Goal: Task Accomplishment & Management: Complete application form

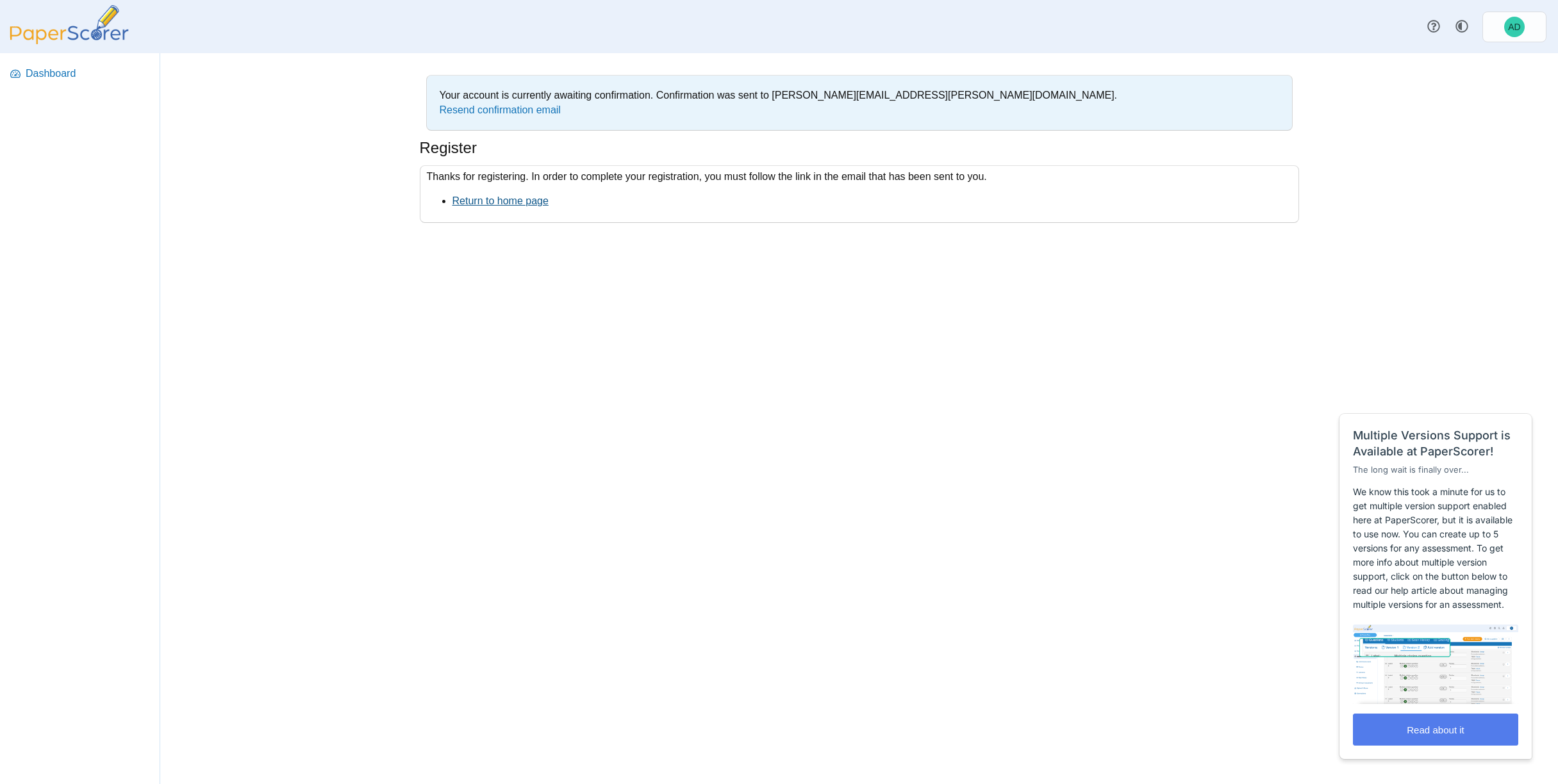
click at [522, 198] on link "Return to home page" at bounding box center [500, 201] width 96 height 11
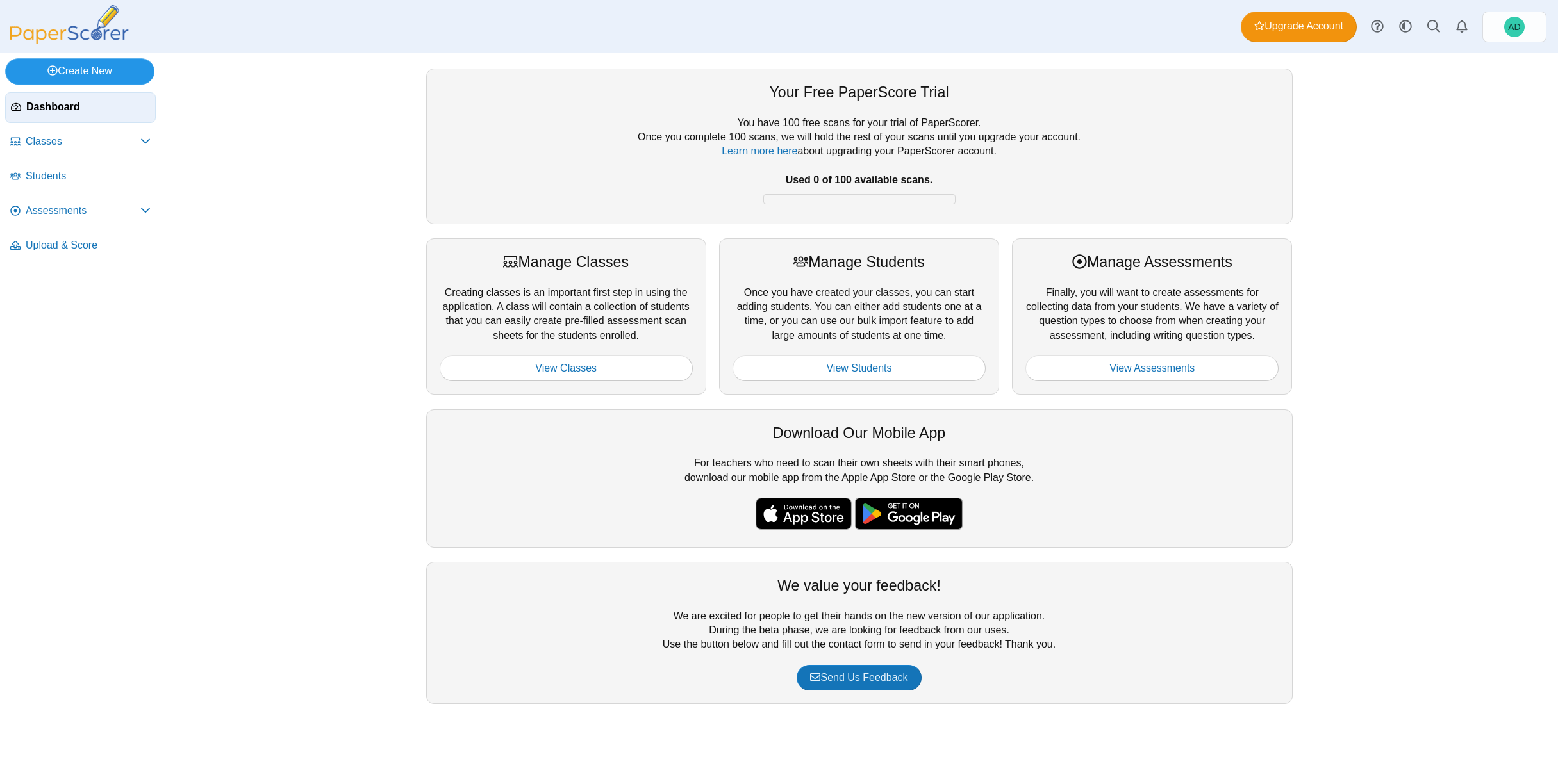
click at [85, 66] on link "Create New" at bounding box center [80, 71] width 150 height 26
click at [50, 101] on link "Class" at bounding box center [82, 100] width 154 height 19
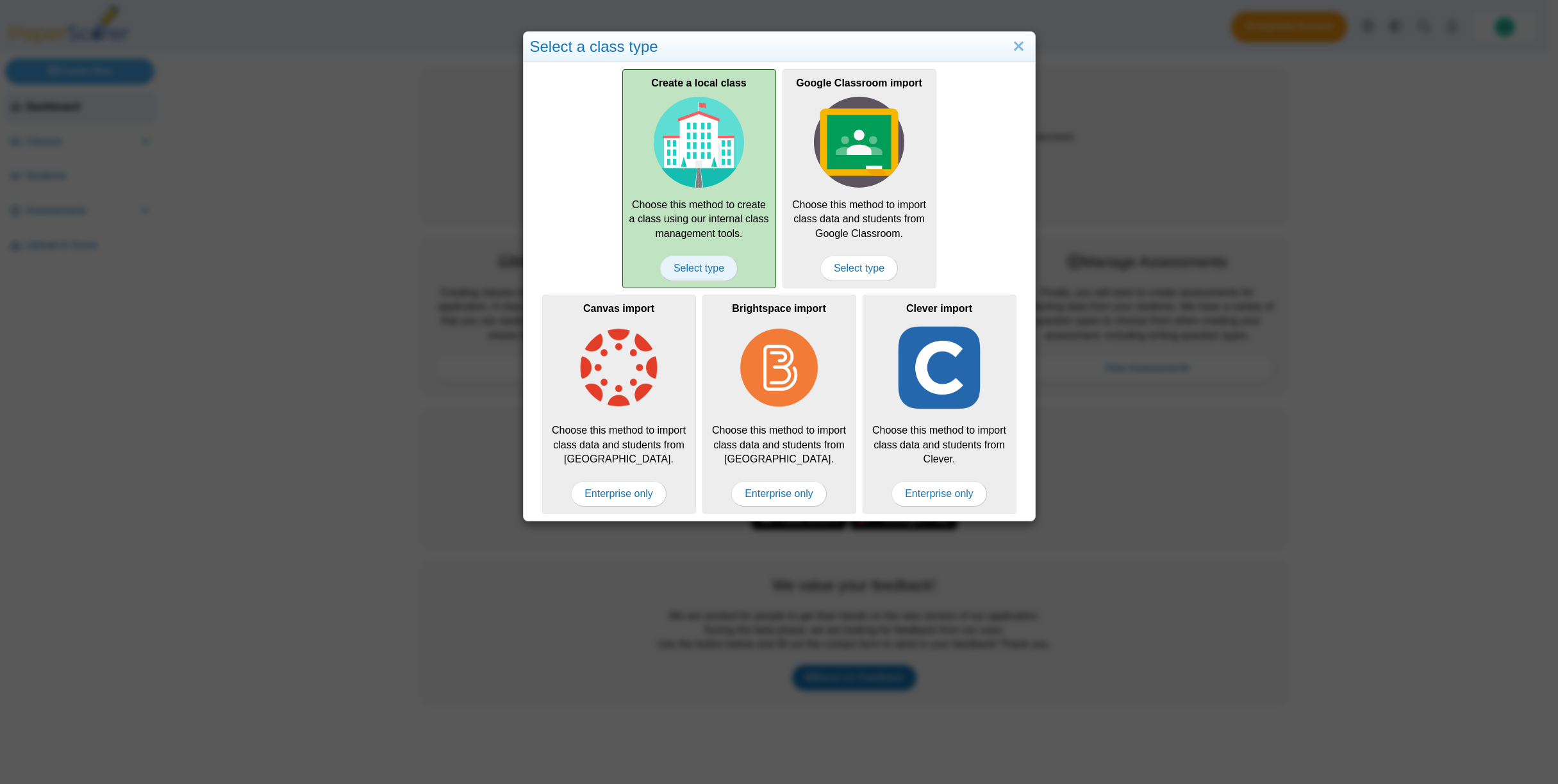
click at [694, 272] on span "Select type" at bounding box center [699, 269] width 78 height 26
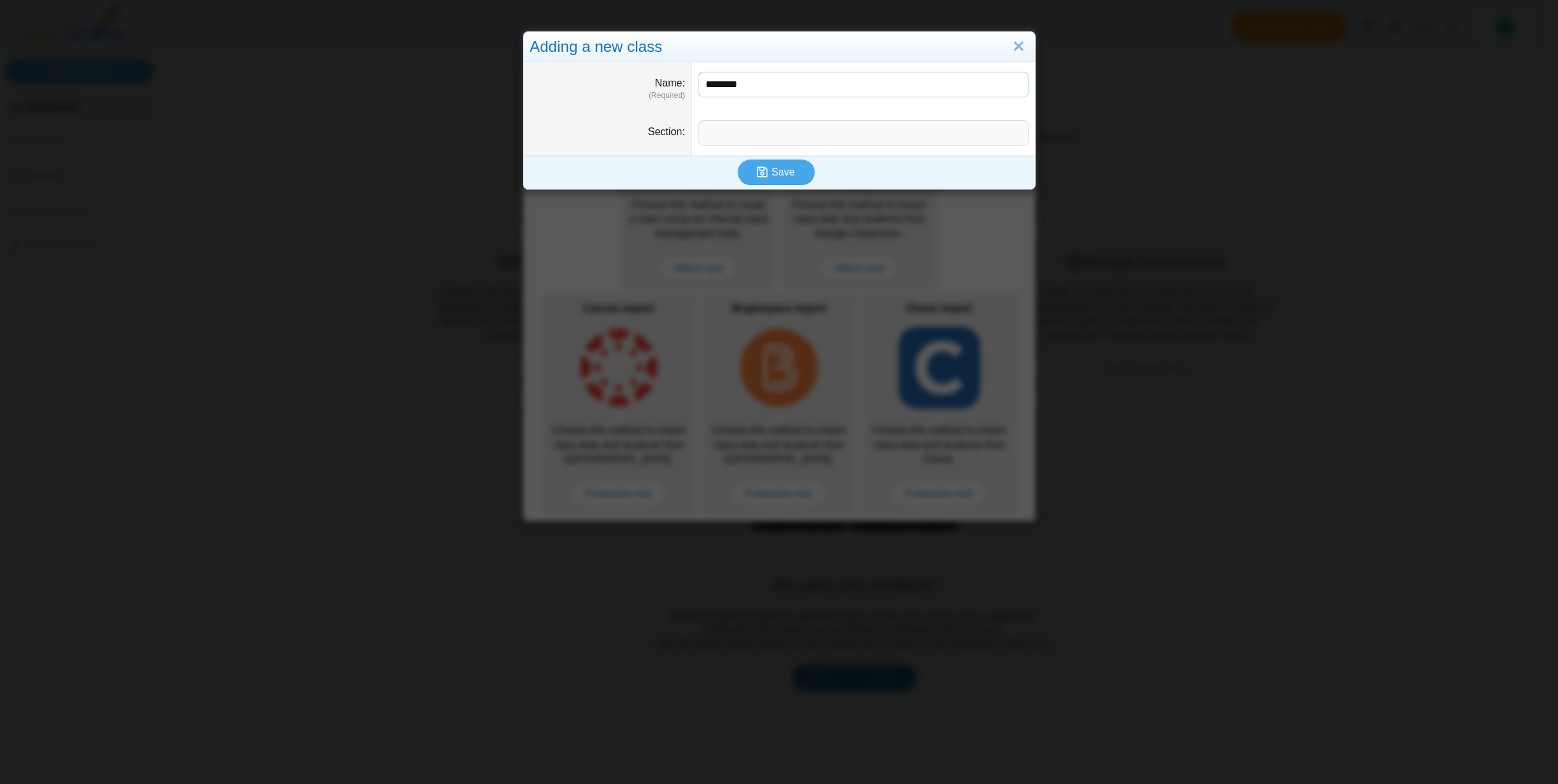
type input "********"
click at [737, 139] on input "Section" at bounding box center [863, 133] width 330 height 26
type input "*"
click at [771, 172] on span "Save" at bounding box center [783, 172] width 23 height 11
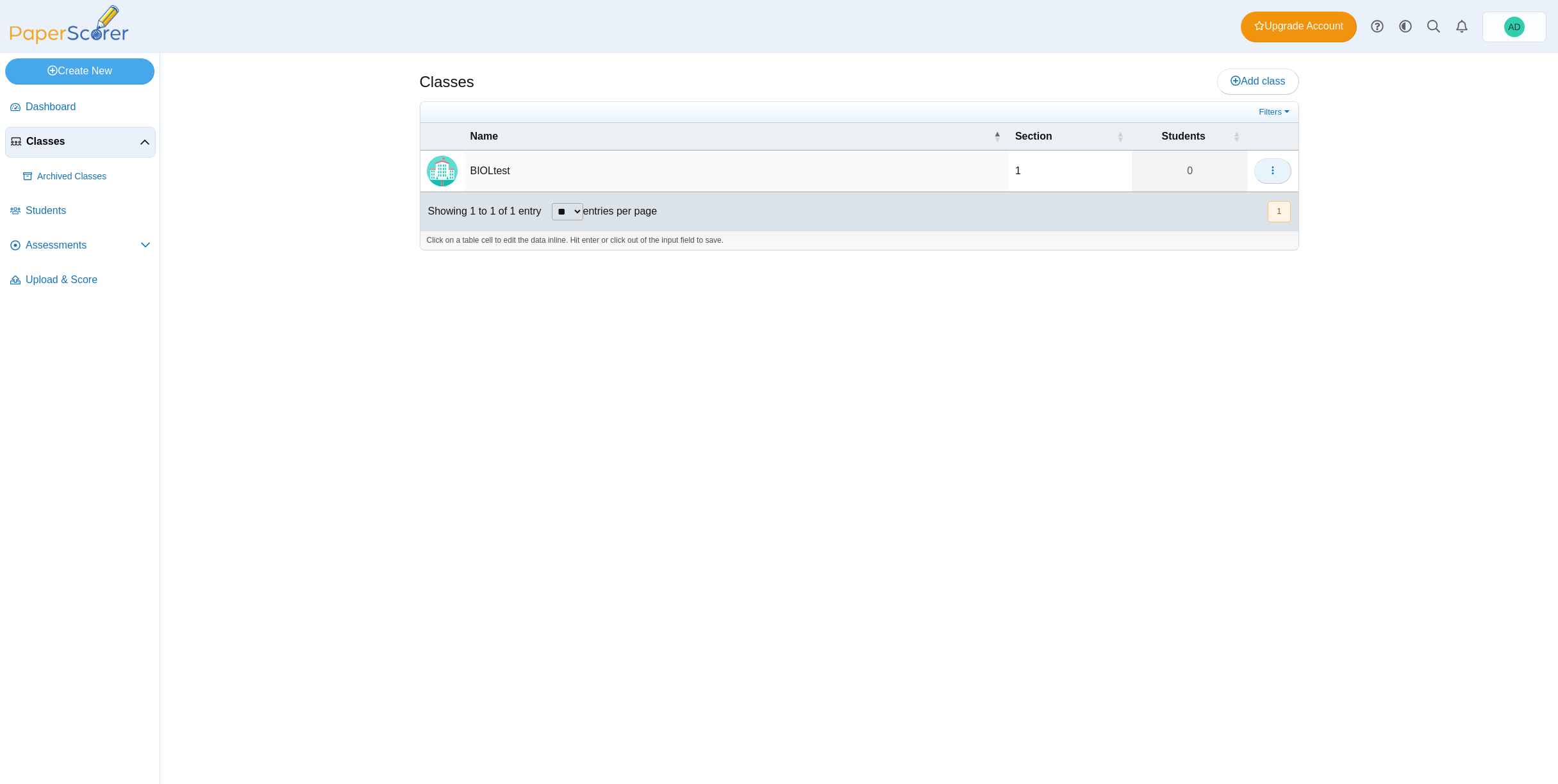
click at [1271, 170] on icon "button" at bounding box center [1273, 170] width 10 height 10
click at [1216, 215] on link "Add new student" at bounding box center [1215, 219] width 154 height 19
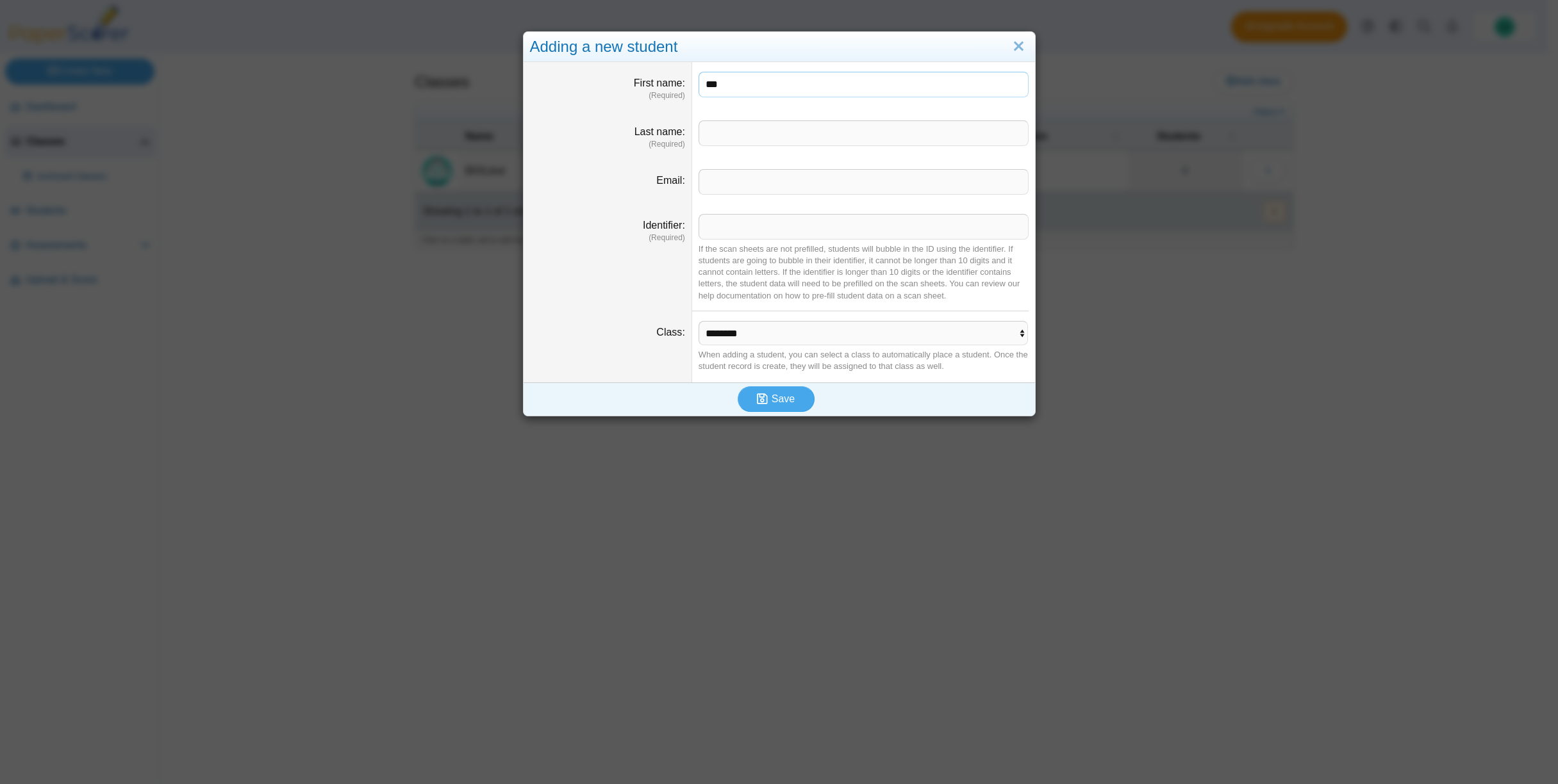
type input "***"
click at [722, 132] on input "Last name" at bounding box center [863, 133] width 330 height 26
type input "***"
click at [727, 225] on input "Identifier" at bounding box center [863, 227] width 330 height 26
type input "*"
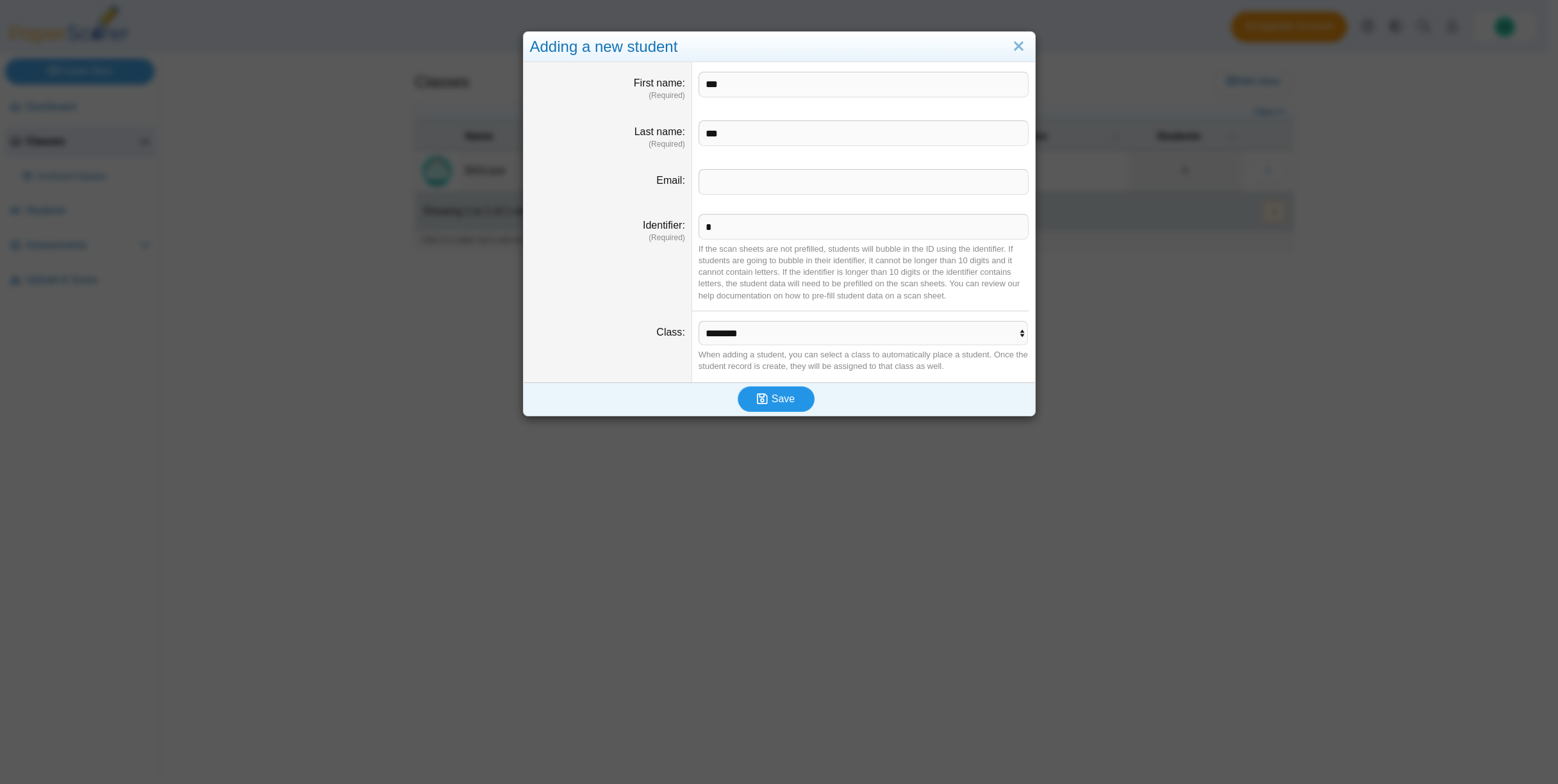
click at [772, 397] on span "Save" at bounding box center [783, 398] width 23 height 11
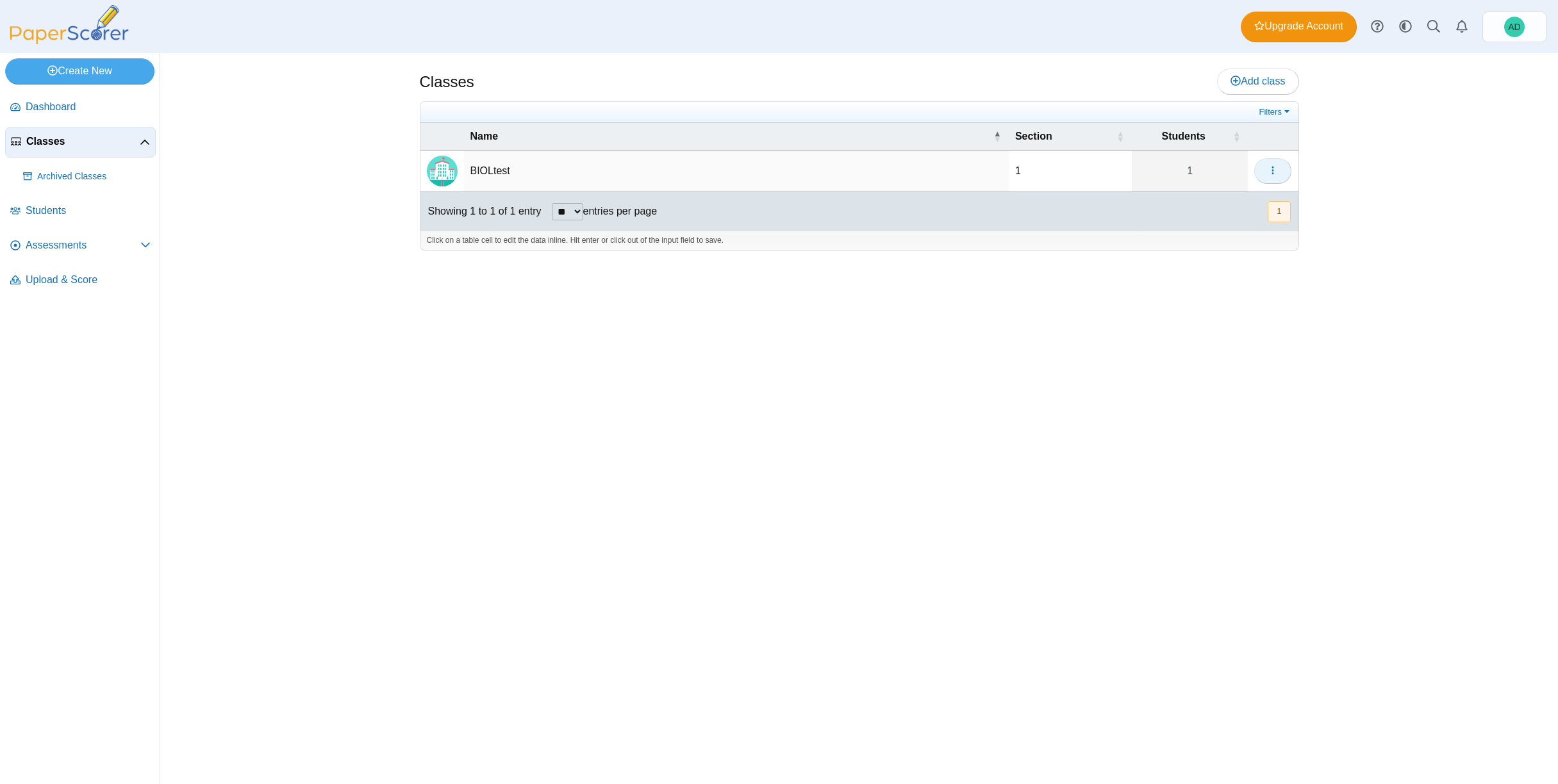
click at [1275, 168] on icon "button" at bounding box center [1273, 170] width 10 height 10
click at [1204, 215] on link "Add new student" at bounding box center [1215, 219] width 154 height 19
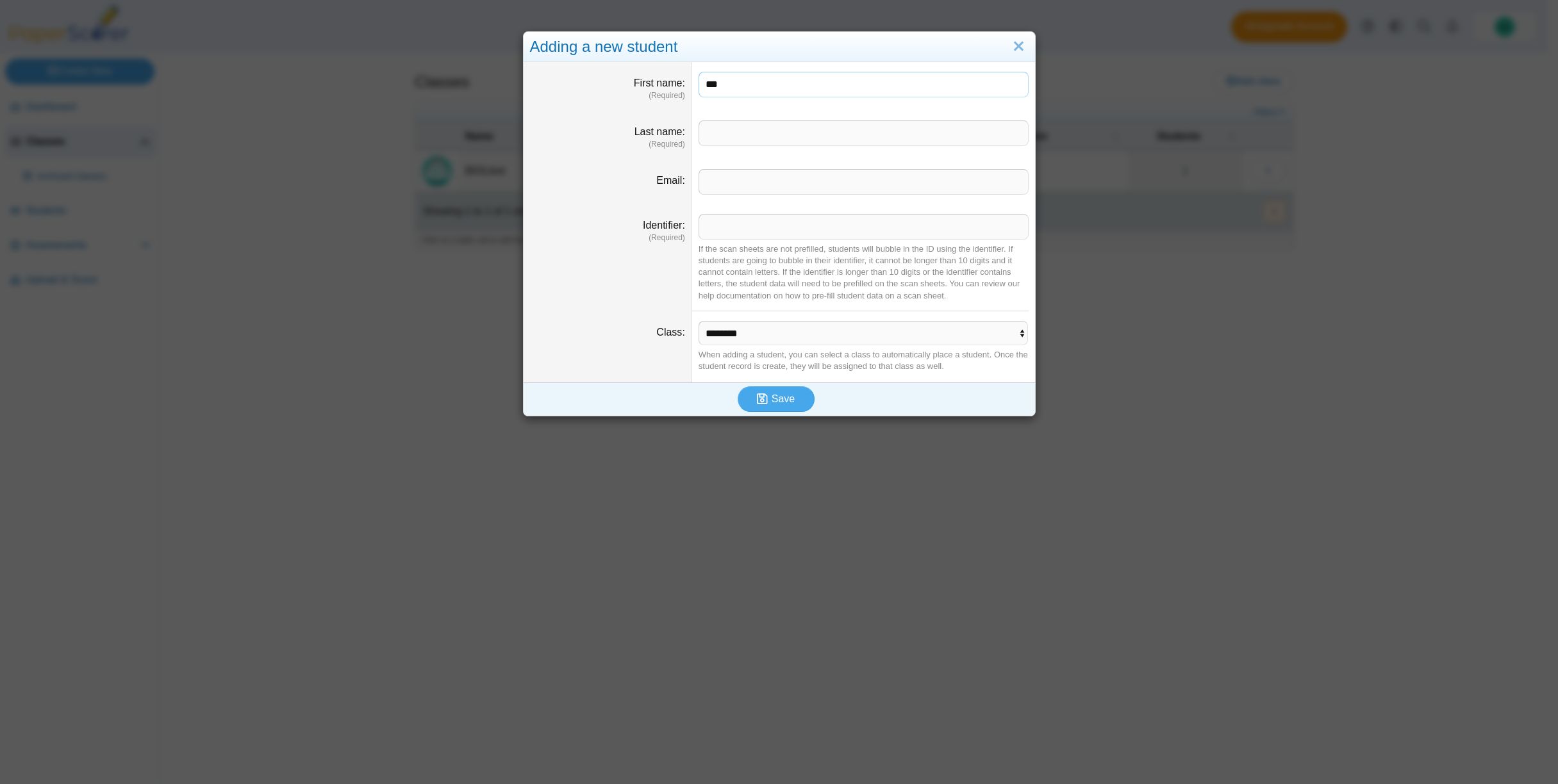
type input "***"
click at [741, 132] on input "Last name" at bounding box center [863, 133] width 330 height 26
type input "***"
click at [724, 229] on input "Identifier" at bounding box center [863, 227] width 330 height 26
type input "*"
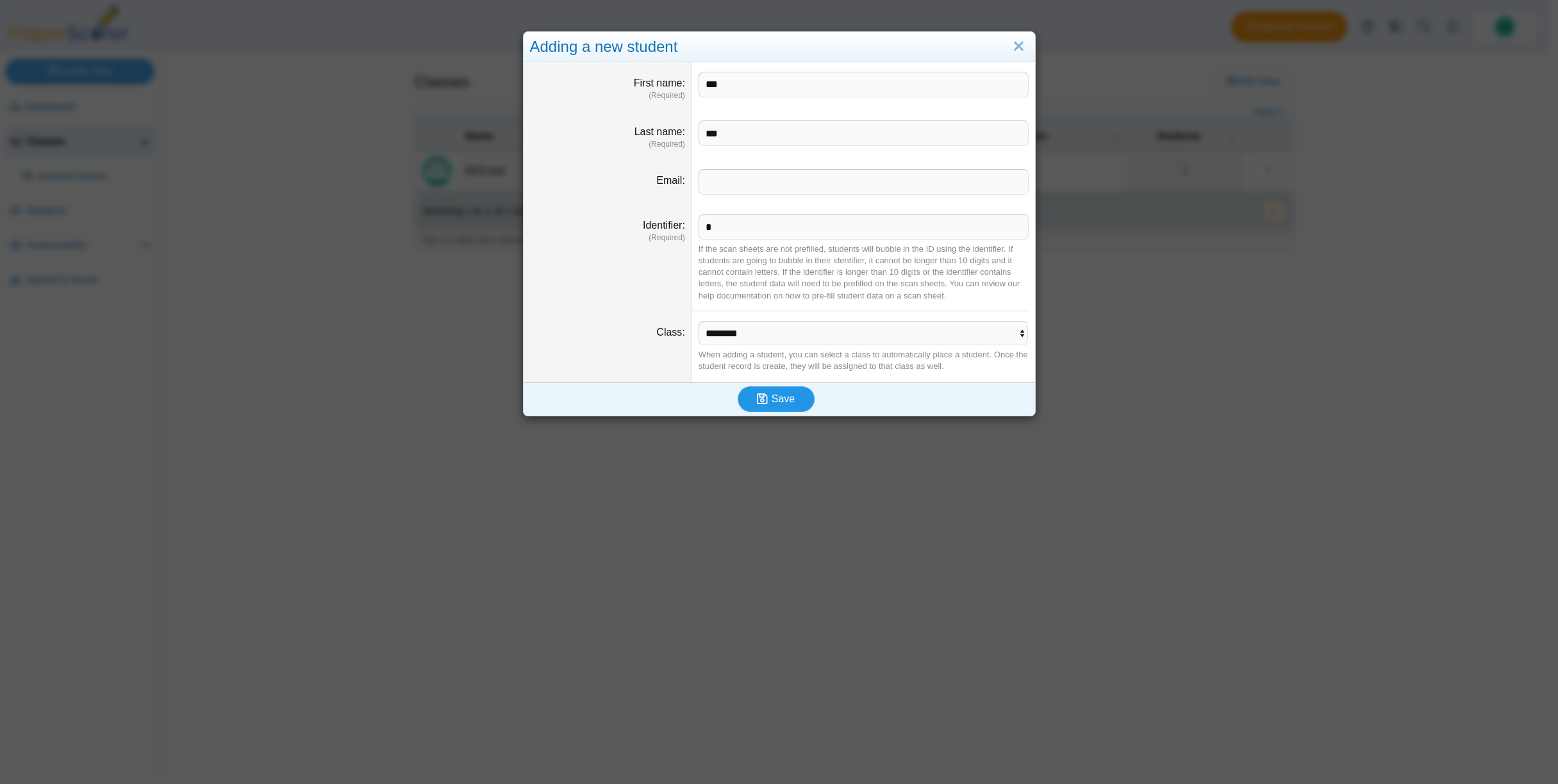
click at [783, 400] on span "Save" at bounding box center [783, 398] width 23 height 11
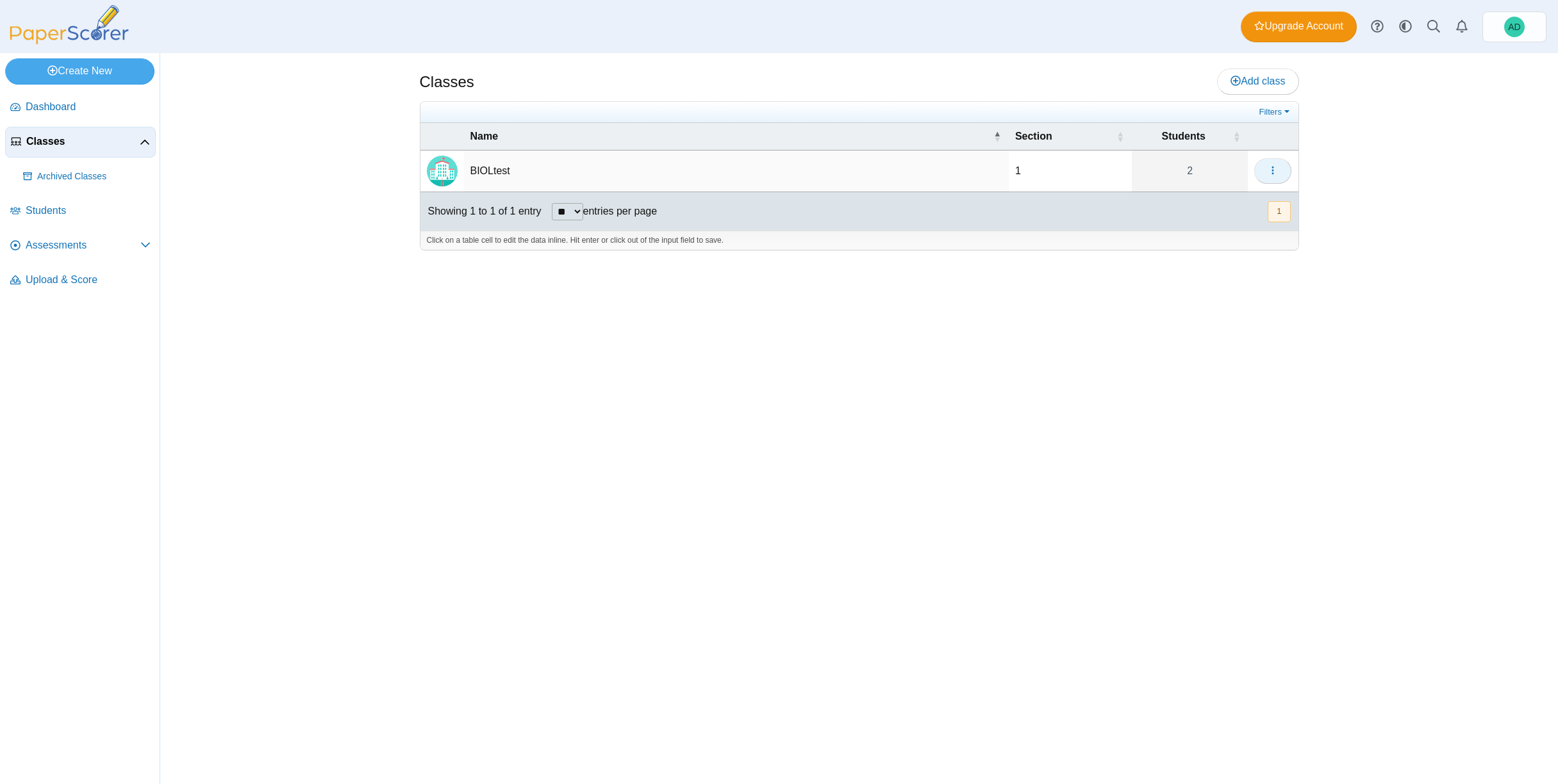
click at [1275, 171] on icon "button" at bounding box center [1273, 170] width 10 height 10
click at [1208, 220] on link "Add new student" at bounding box center [1215, 219] width 154 height 19
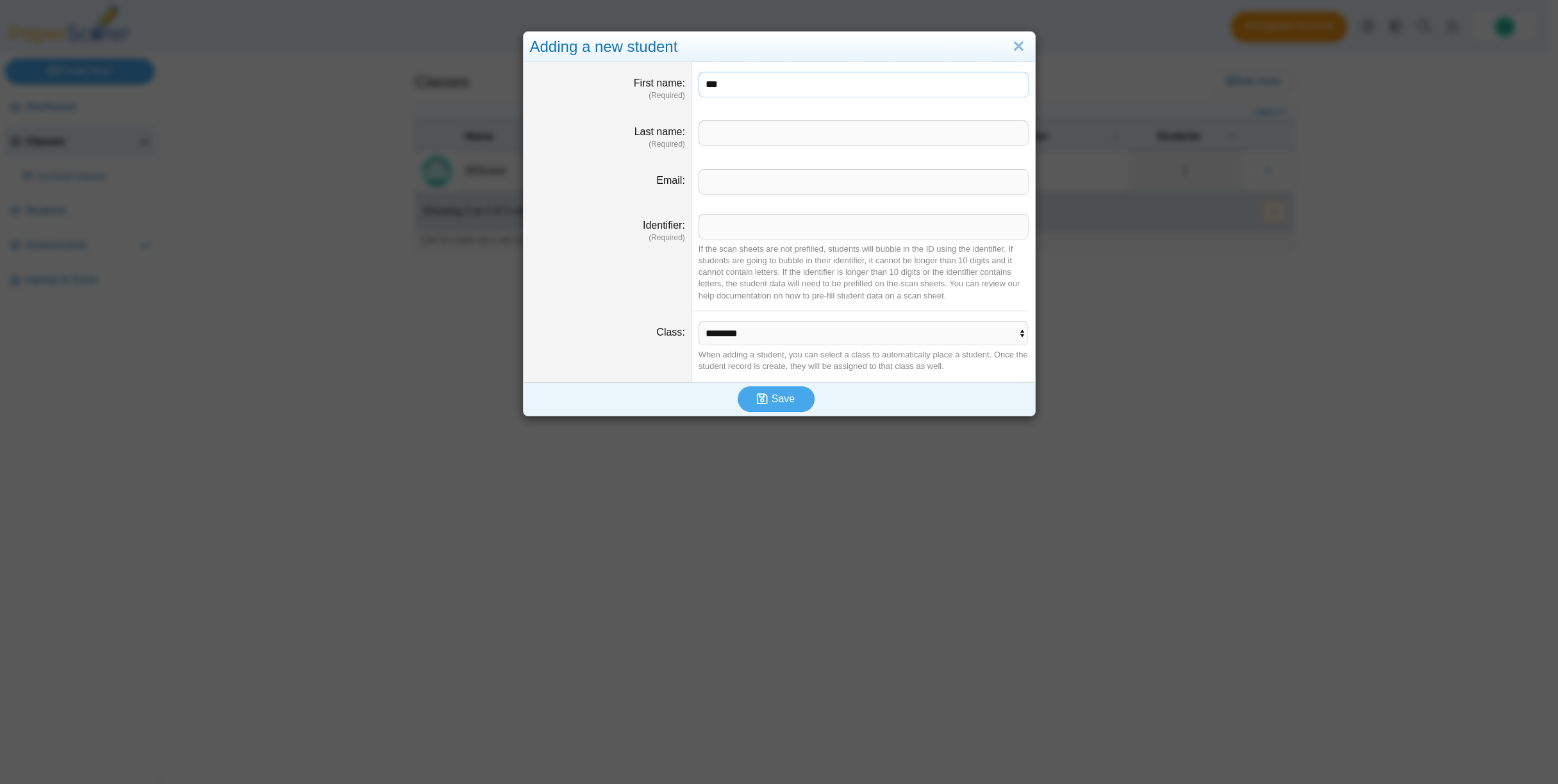
type input "***"
click at [726, 141] on input "Last name" at bounding box center [863, 133] width 330 height 26
type input "***"
click at [728, 227] on input "Identifier" at bounding box center [863, 227] width 330 height 26
type input "*"
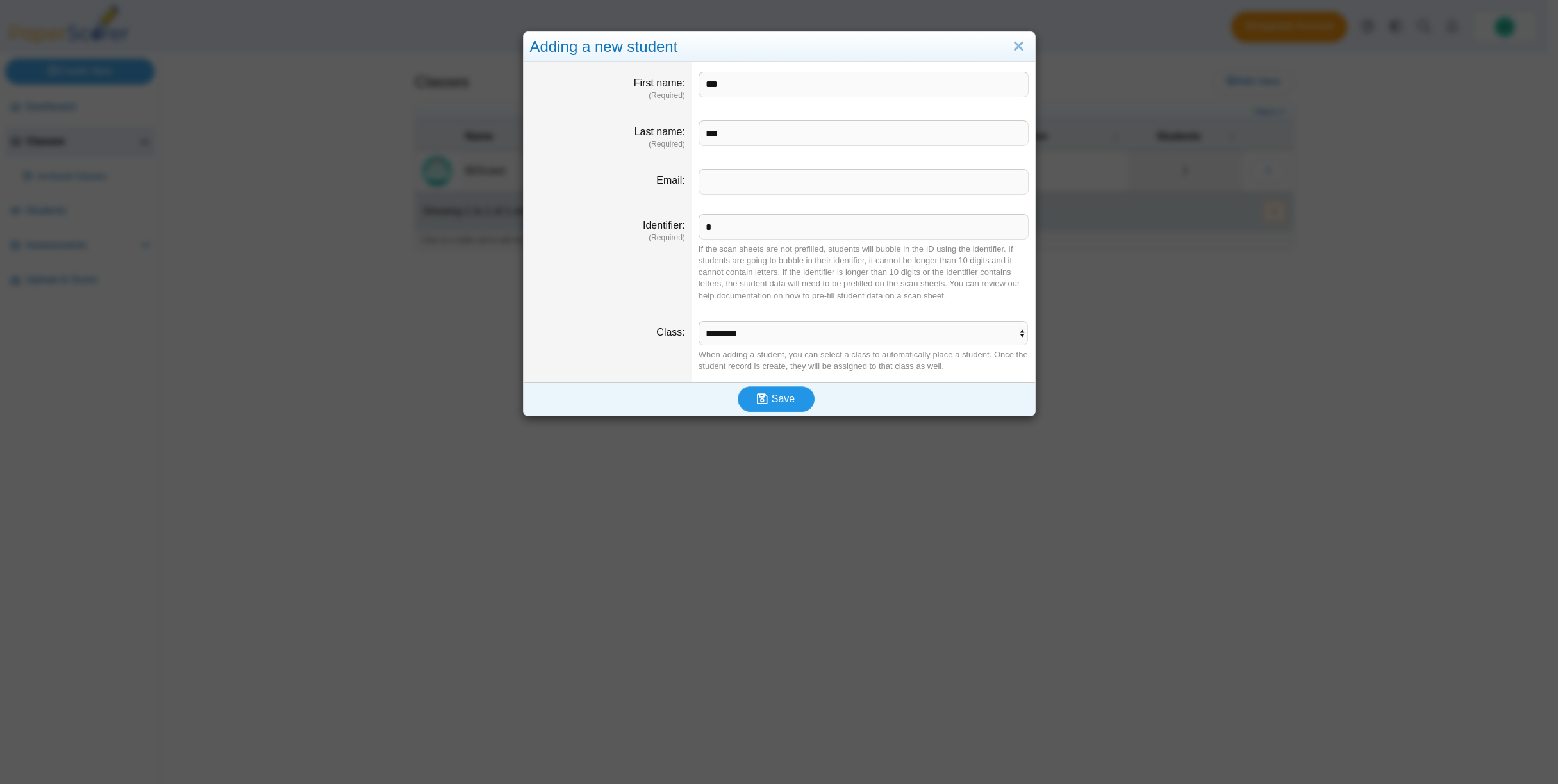
click at [784, 402] on span "Save" at bounding box center [783, 398] width 23 height 11
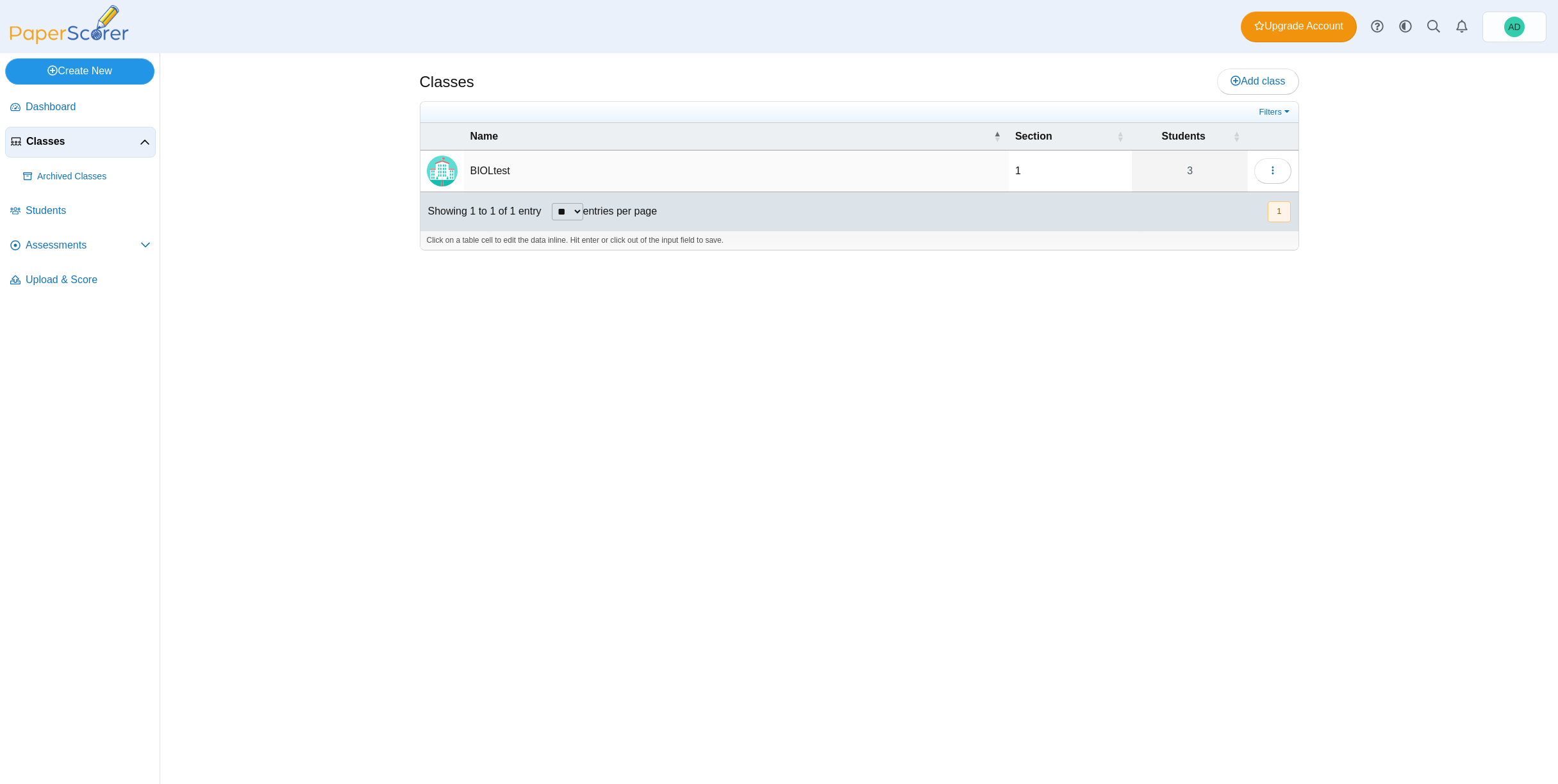
click at [96, 70] on link "Create New" at bounding box center [80, 71] width 150 height 26
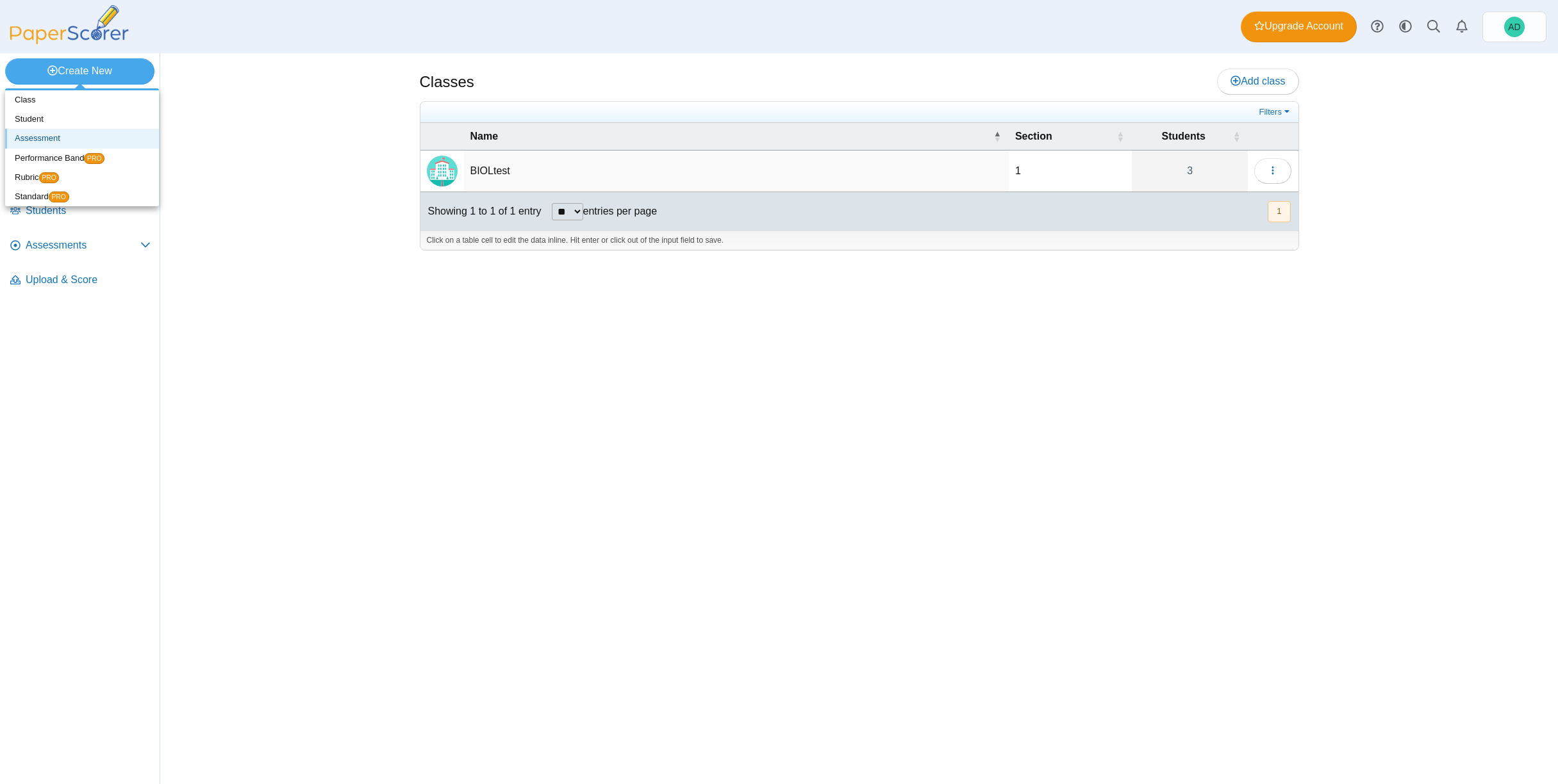
click at [61, 138] on link "Assessment" at bounding box center [82, 139] width 154 height 19
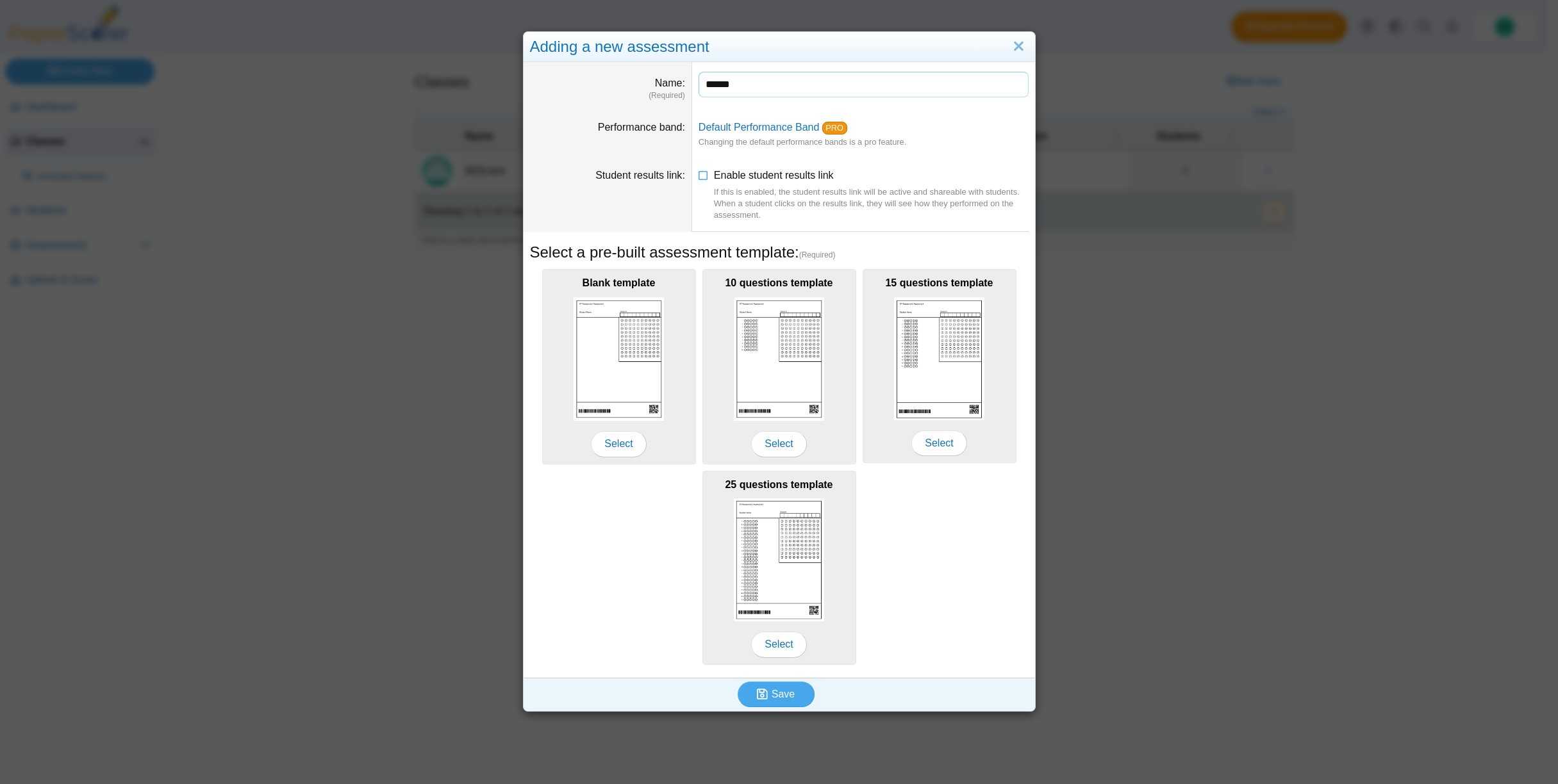
type input "******"
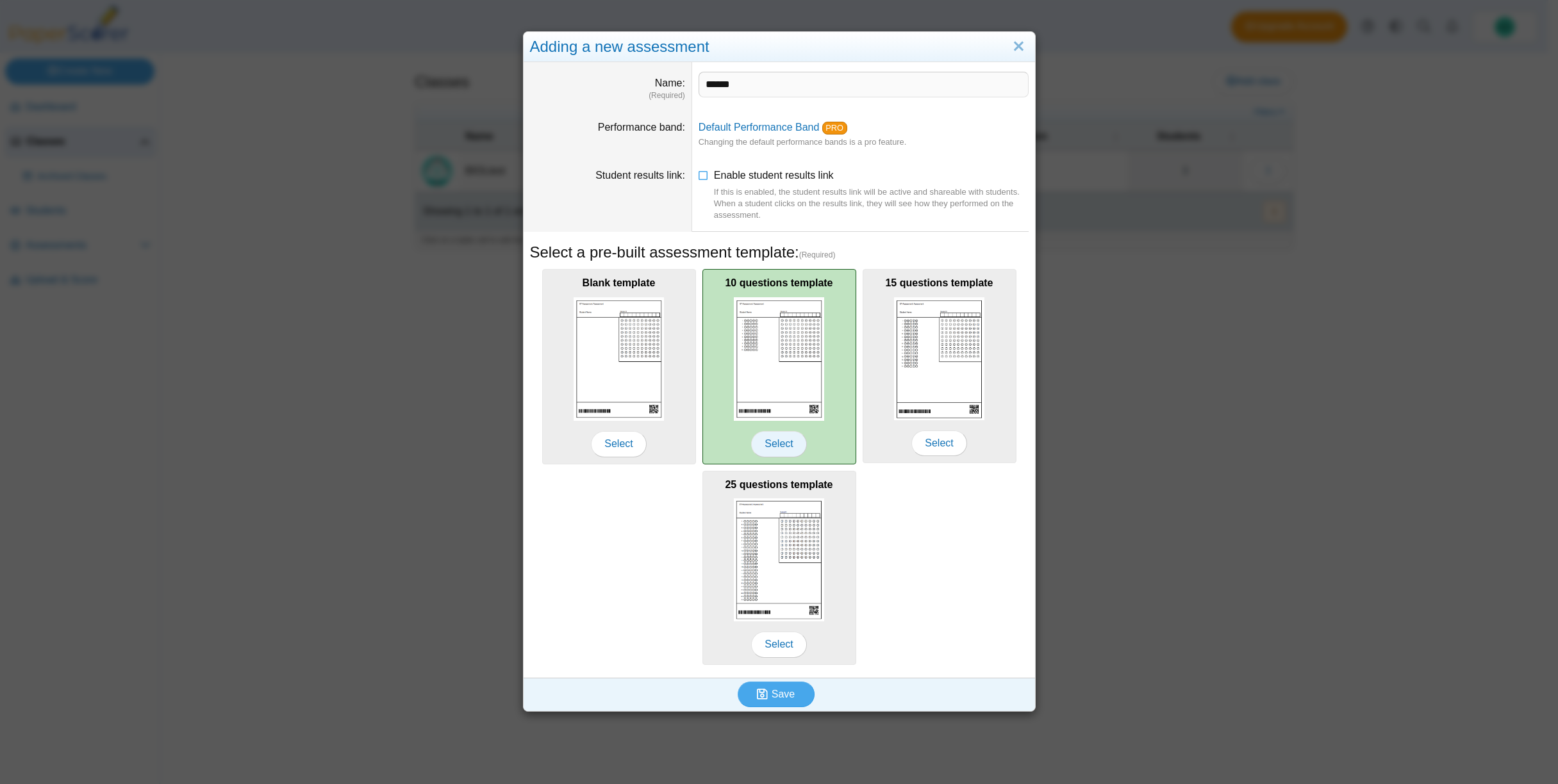
click at [780, 447] on span "Select" at bounding box center [778, 444] width 55 height 26
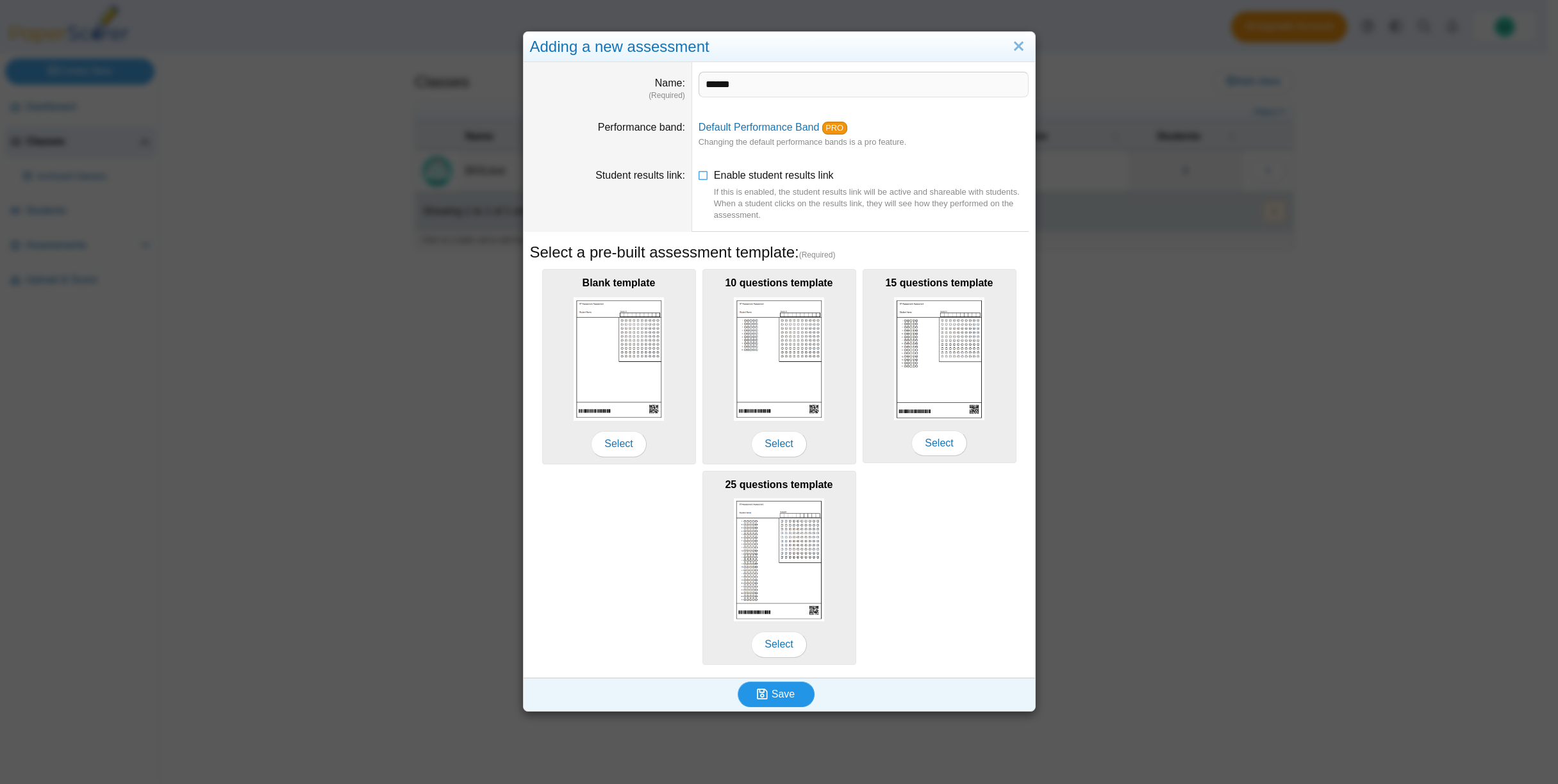
click at [780, 695] on span "Save" at bounding box center [783, 694] width 23 height 11
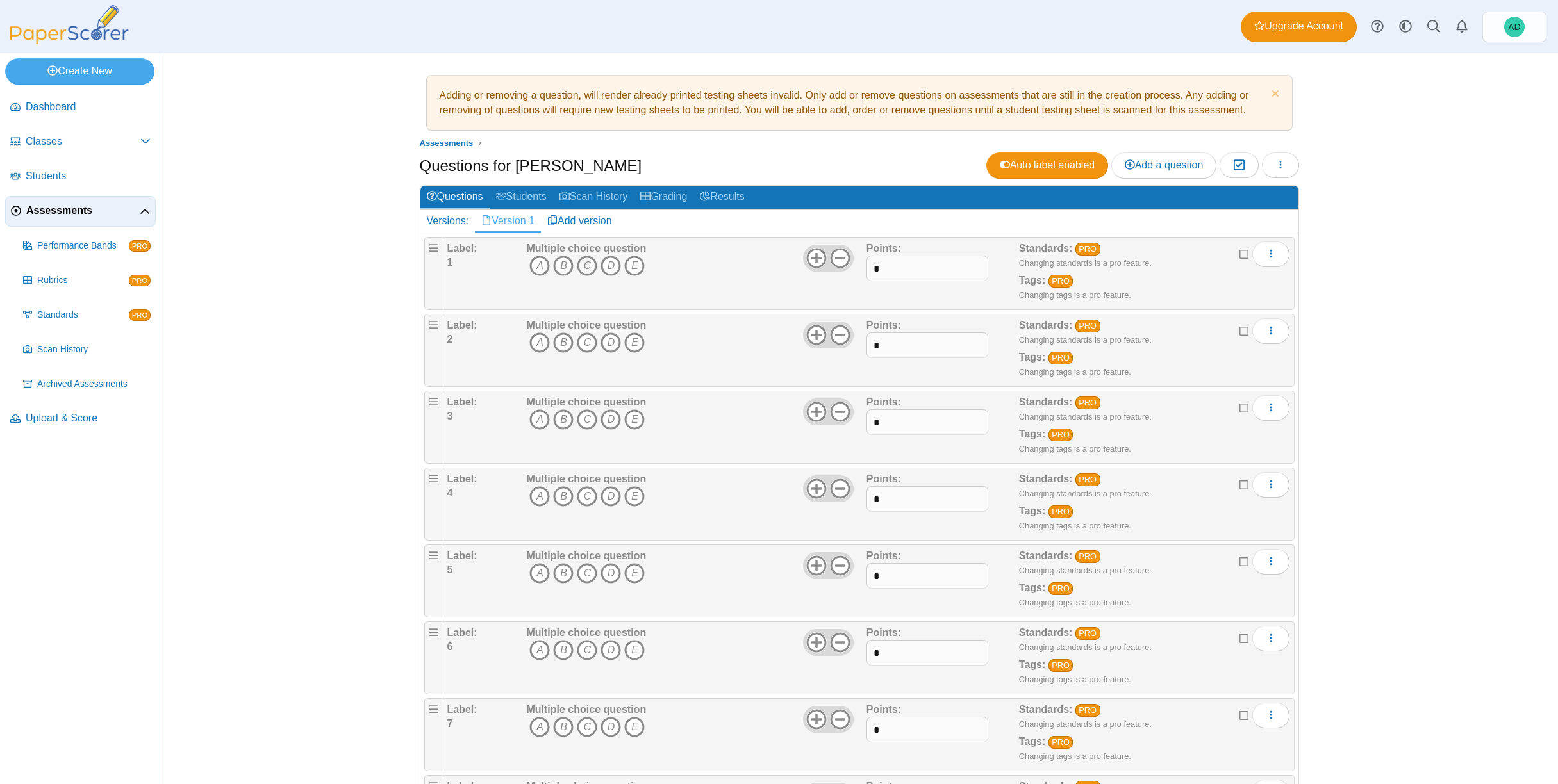
click at [587, 267] on icon "C" at bounding box center [587, 266] width 20 height 20
click at [555, 346] on icon "B" at bounding box center [563, 343] width 20 height 20
click at [604, 420] on icon "D" at bounding box center [610, 420] width 20 height 20
click at [630, 497] on icon "E" at bounding box center [634, 496] width 20 height 20
click at [580, 570] on icon "C" at bounding box center [587, 573] width 20 height 20
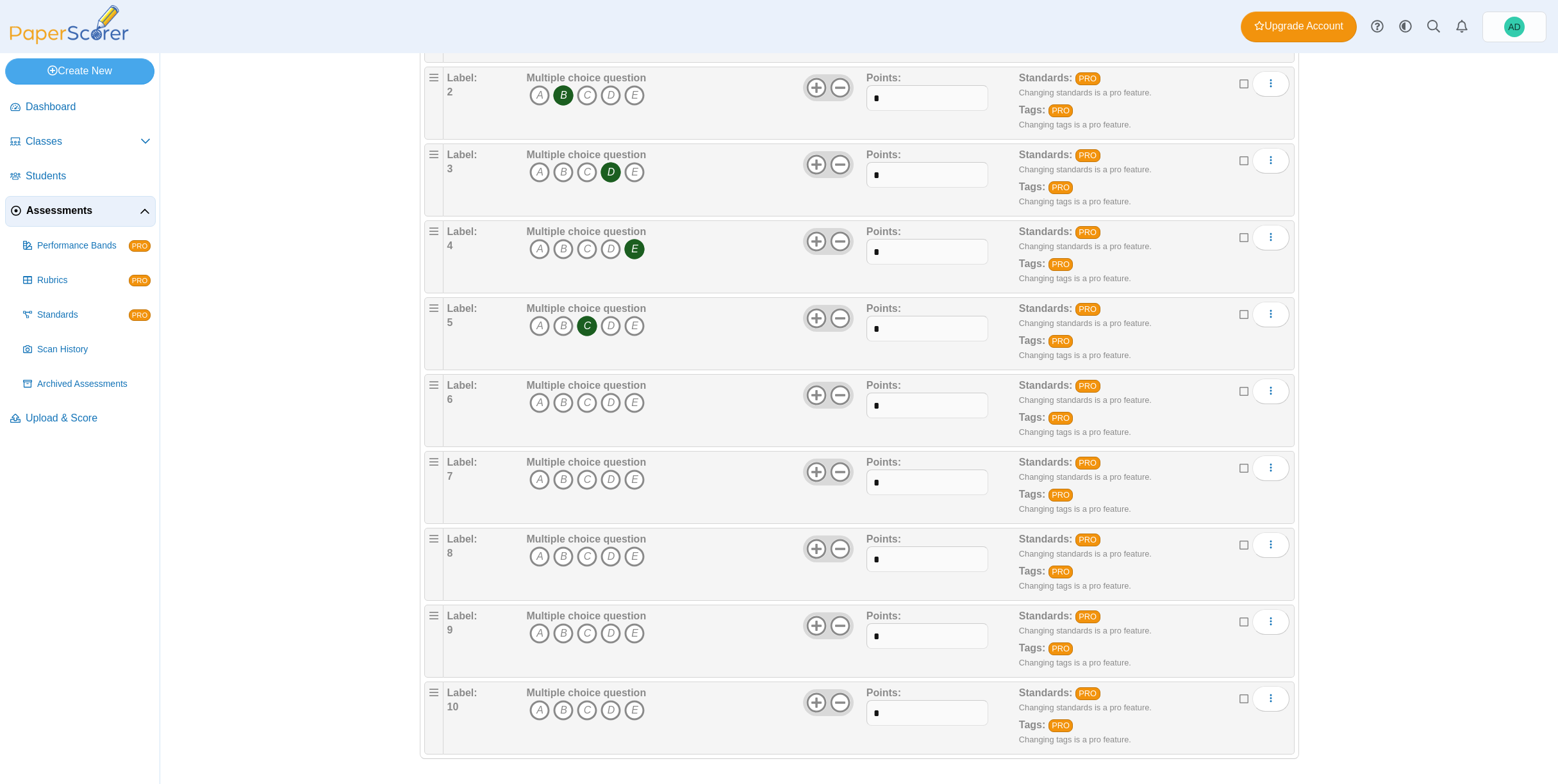
scroll to position [246, 0]
click at [558, 405] on icon "B" at bounding box center [563, 403] width 20 height 20
drag, startPoint x: 563, startPoint y: 480, endPoint x: 588, endPoint y: 527, distance: 53.2
click at [563, 480] on icon "B" at bounding box center [563, 480] width 20 height 20
click at [586, 558] on icon "C" at bounding box center [587, 557] width 20 height 20
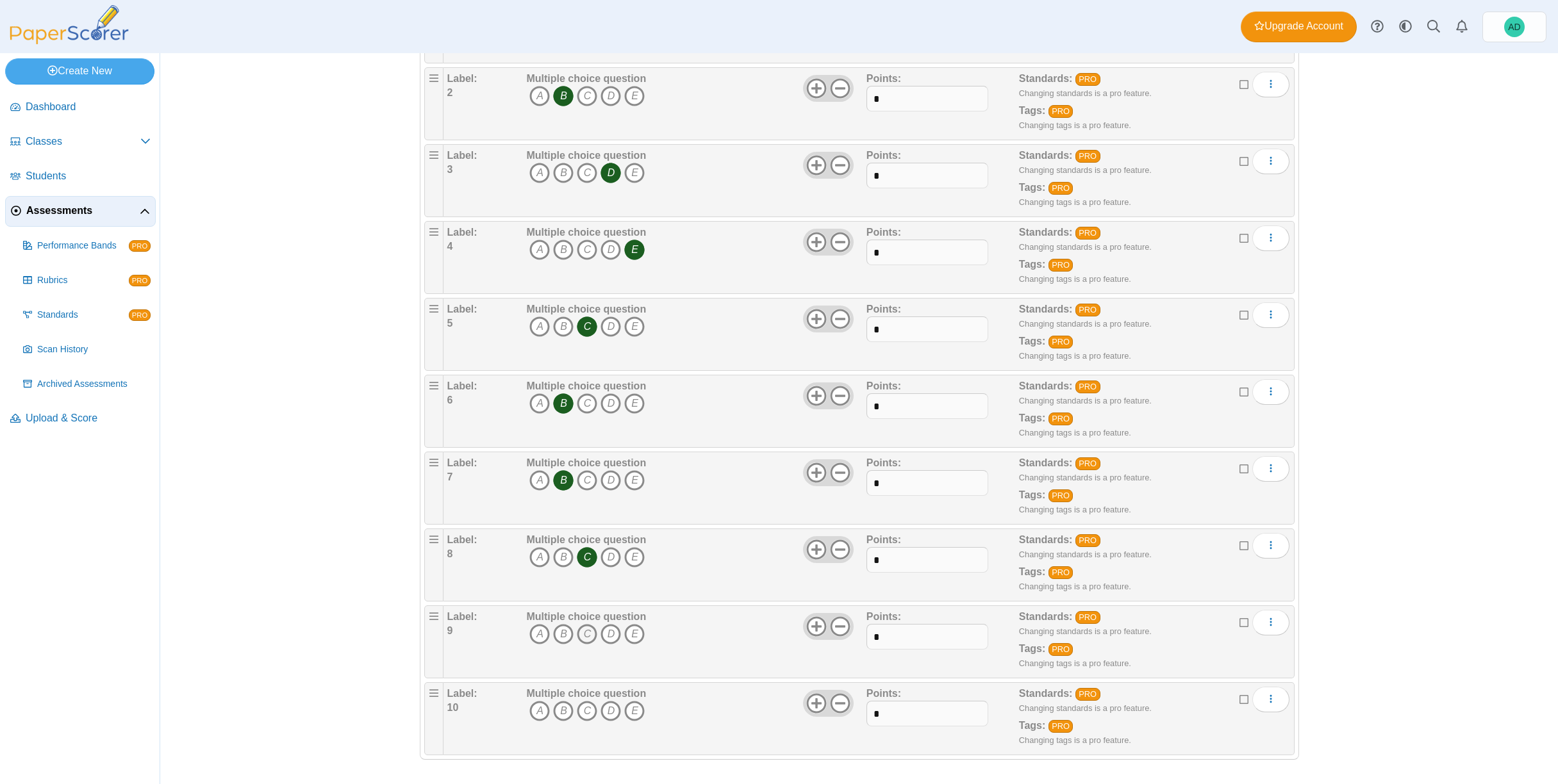
click at [584, 635] on icon "C" at bounding box center [587, 634] width 20 height 20
click at [608, 714] on icon "D" at bounding box center [610, 710] width 20 height 20
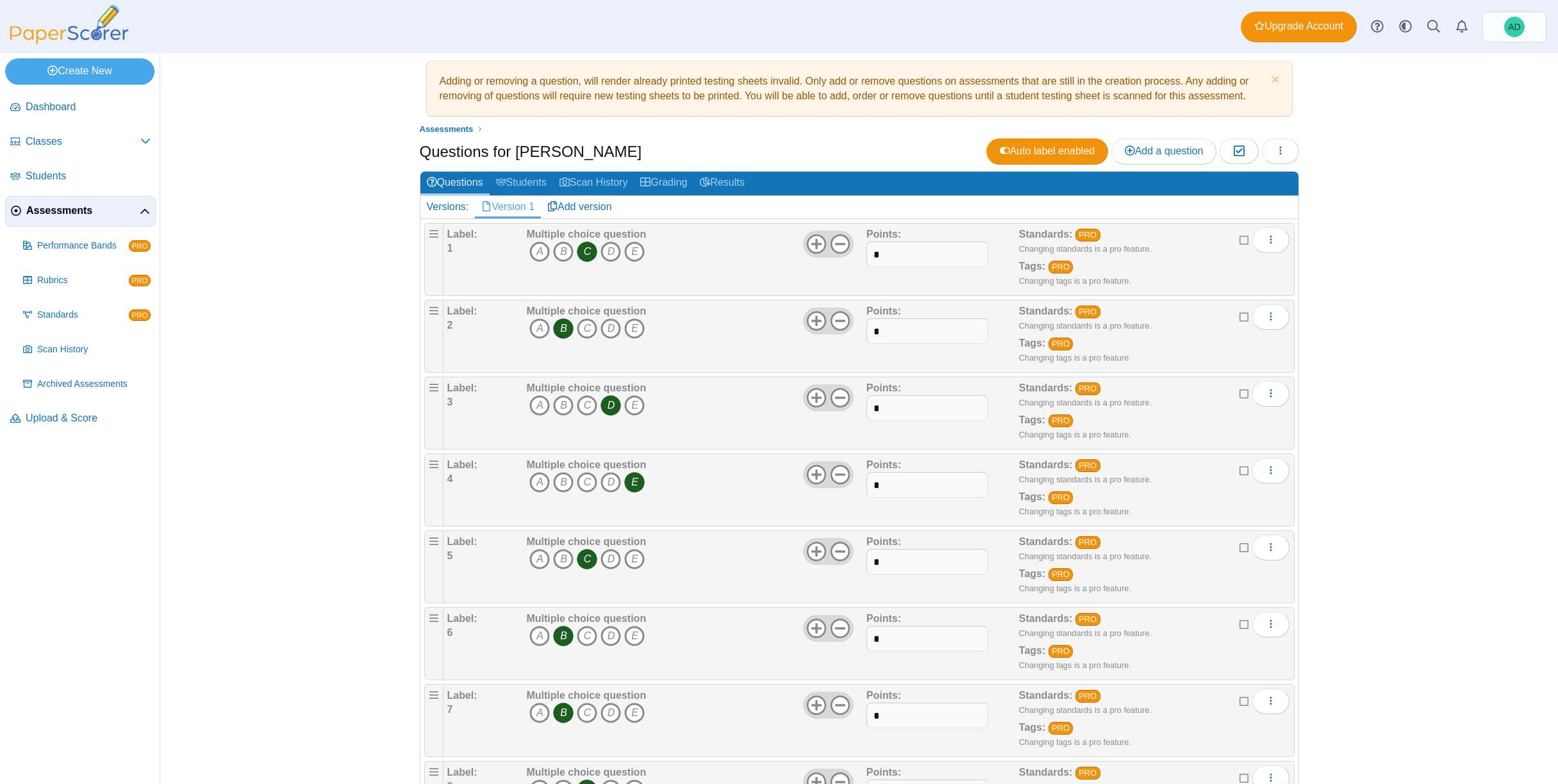
scroll to position [0, 0]
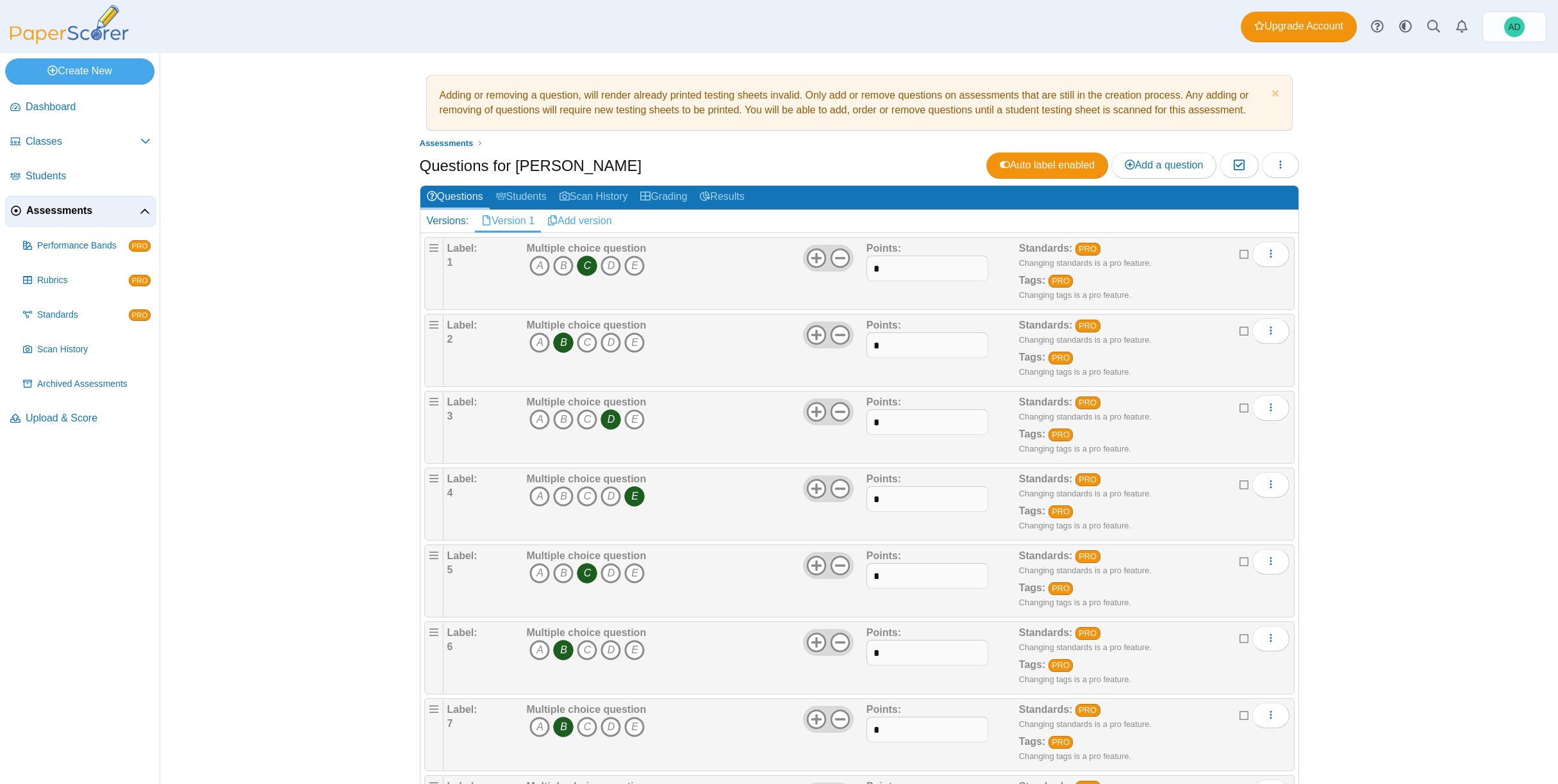
click at [570, 220] on link "Add version" at bounding box center [580, 221] width 78 height 22
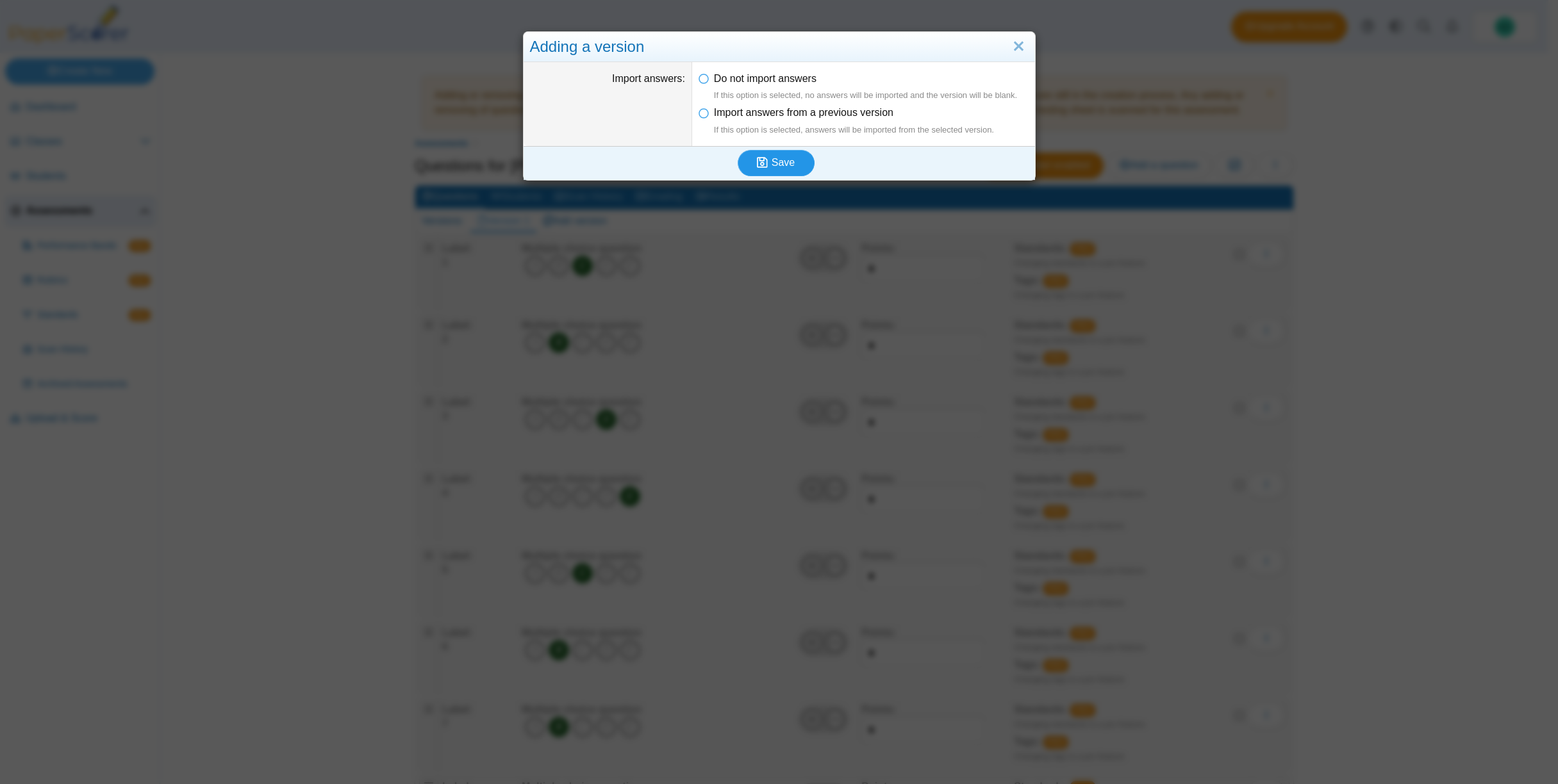
click at [780, 160] on span "Save" at bounding box center [783, 162] width 23 height 11
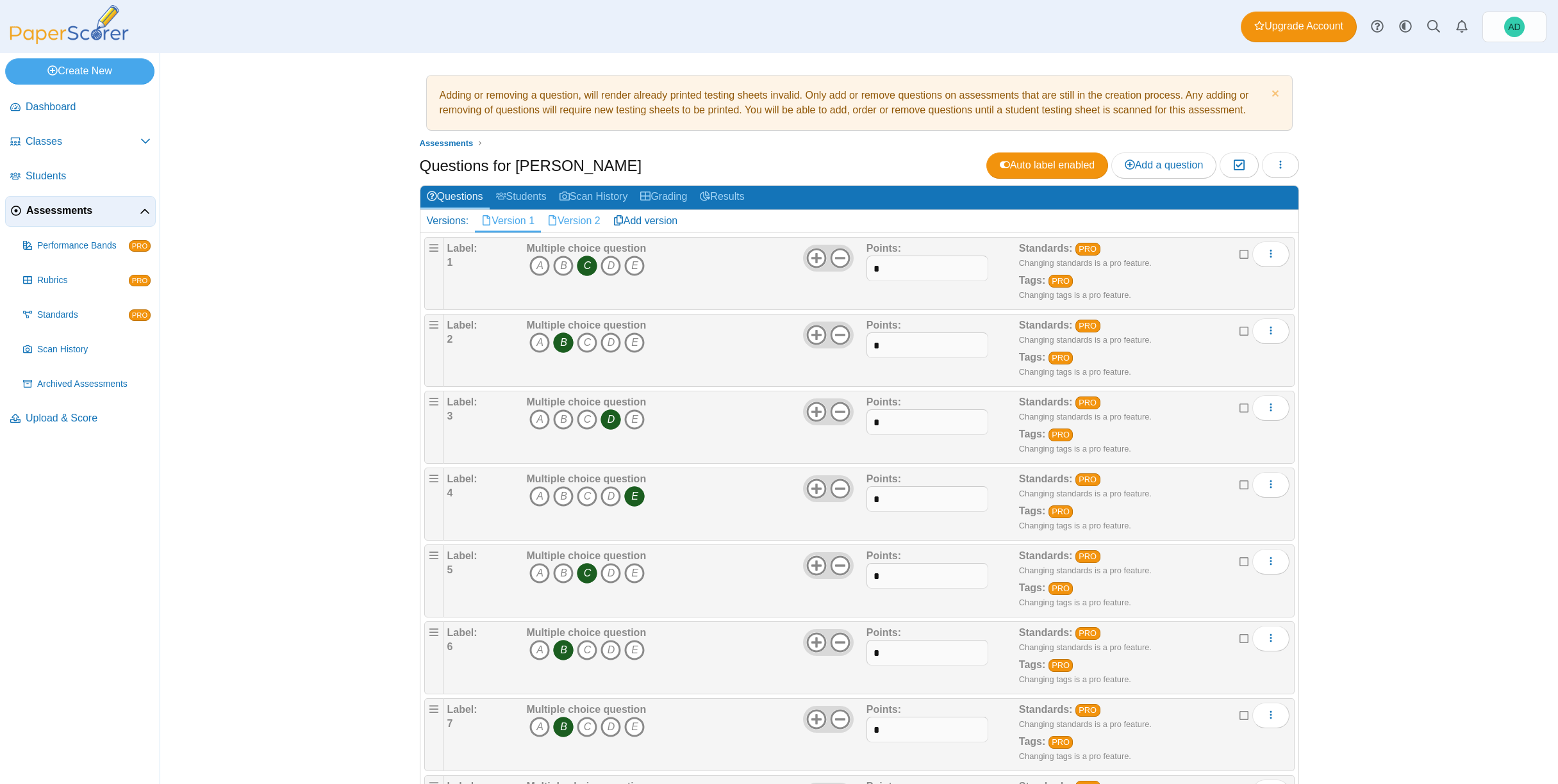
click at [578, 219] on link "Version 2" at bounding box center [573, 221] width 66 height 22
drag, startPoint x: 555, startPoint y: 263, endPoint x: 563, endPoint y: 281, distance: 19.7
click at [556, 263] on icon "B" at bounding box center [563, 266] width 20 height 20
drag, startPoint x: 538, startPoint y: 337, endPoint x: 556, endPoint y: 339, distance: 18.1
click at [540, 338] on icon "A" at bounding box center [539, 343] width 20 height 20
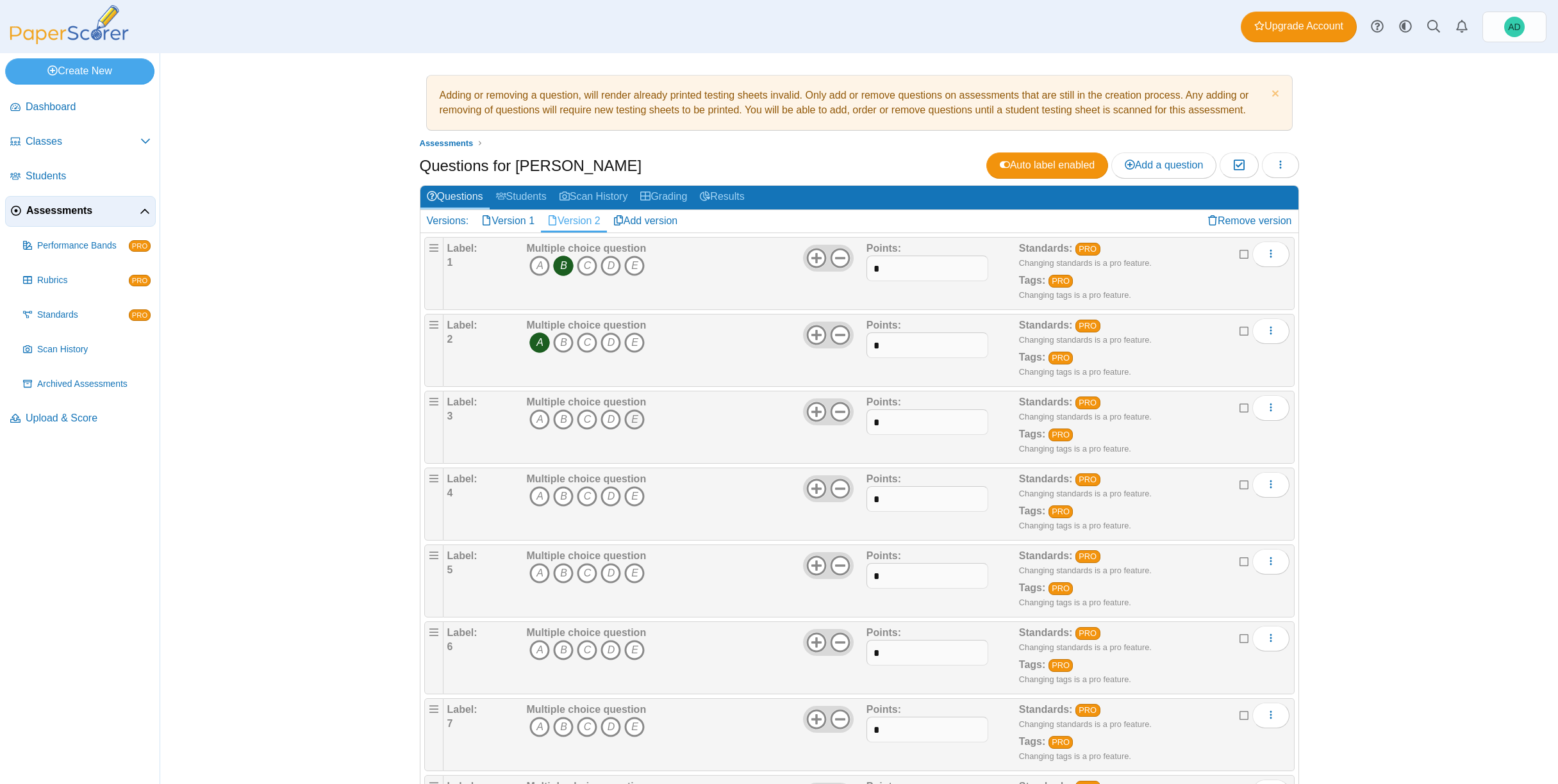
click at [627, 419] on icon "E" at bounding box center [634, 420] width 20 height 20
click at [633, 493] on icon "E" at bounding box center [634, 496] width 20 height 20
click at [534, 576] on icon "A" at bounding box center [539, 573] width 20 height 20
drag, startPoint x: 563, startPoint y: 653, endPoint x: 583, endPoint y: 641, distance: 23.3
click at [563, 652] on icon "B" at bounding box center [563, 650] width 20 height 20
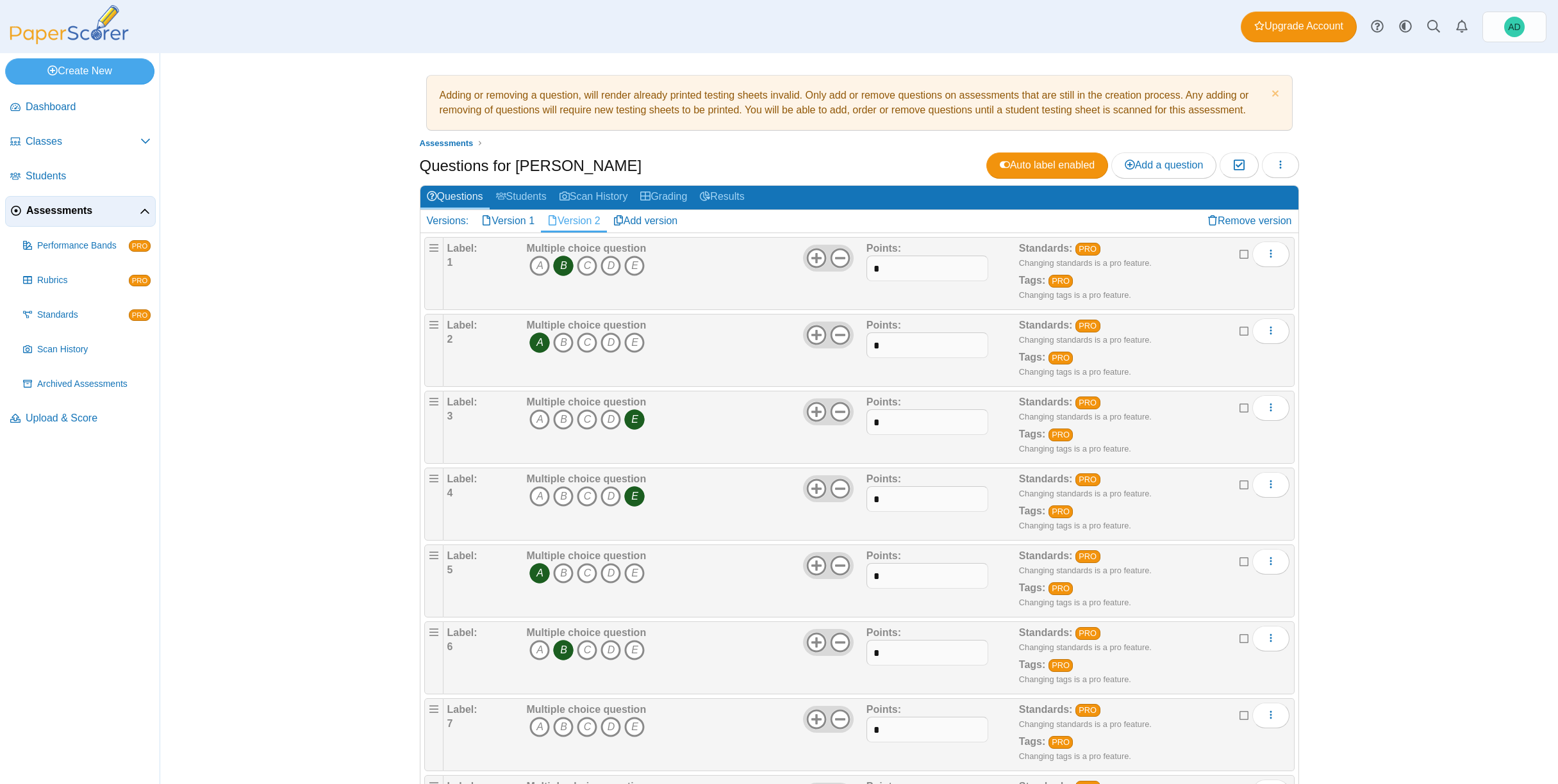
drag, startPoint x: 605, startPoint y: 729, endPoint x: 608, endPoint y: 671, distance: 58.1
click at [606, 727] on icon "D" at bounding box center [610, 727] width 20 height 20
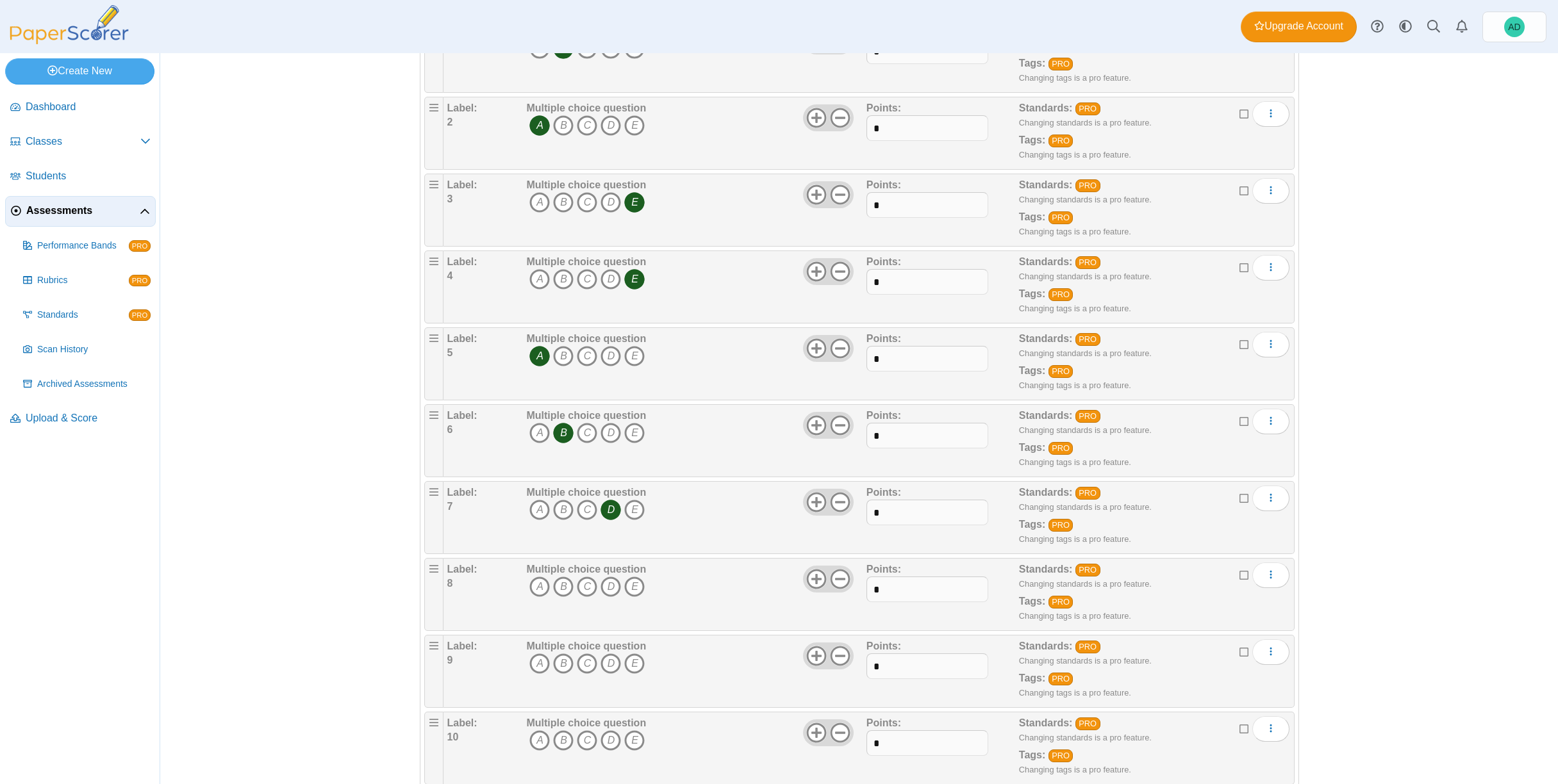
scroll to position [247, 0]
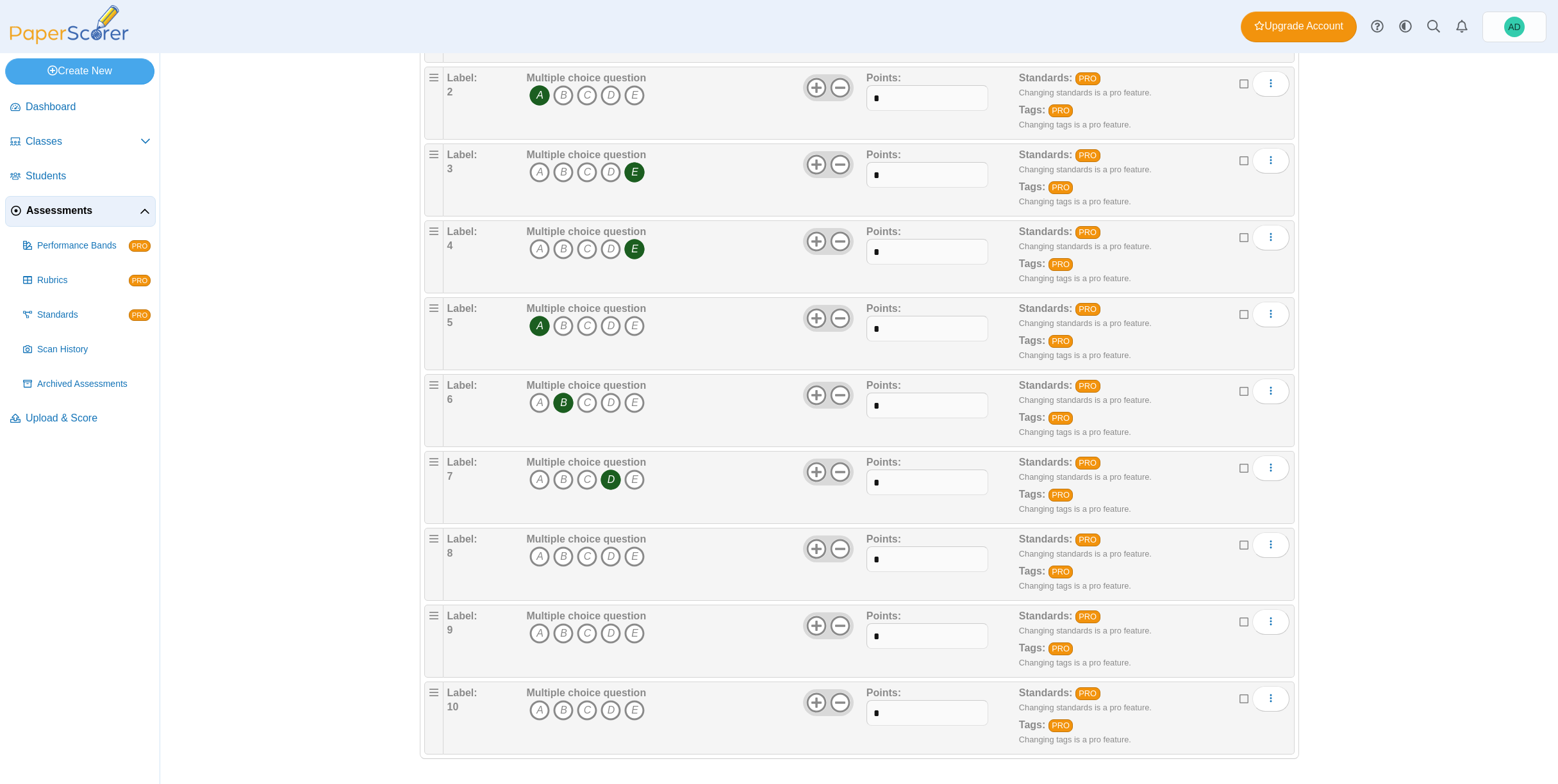
drag, startPoint x: 586, startPoint y: 555, endPoint x: 584, endPoint y: 590, distance: 35.1
click at [586, 555] on icon "C" at bounding box center [587, 557] width 20 height 20
click at [588, 637] on icon "C" at bounding box center [587, 633] width 20 height 20
click at [584, 709] on icon "C" at bounding box center [587, 710] width 20 height 20
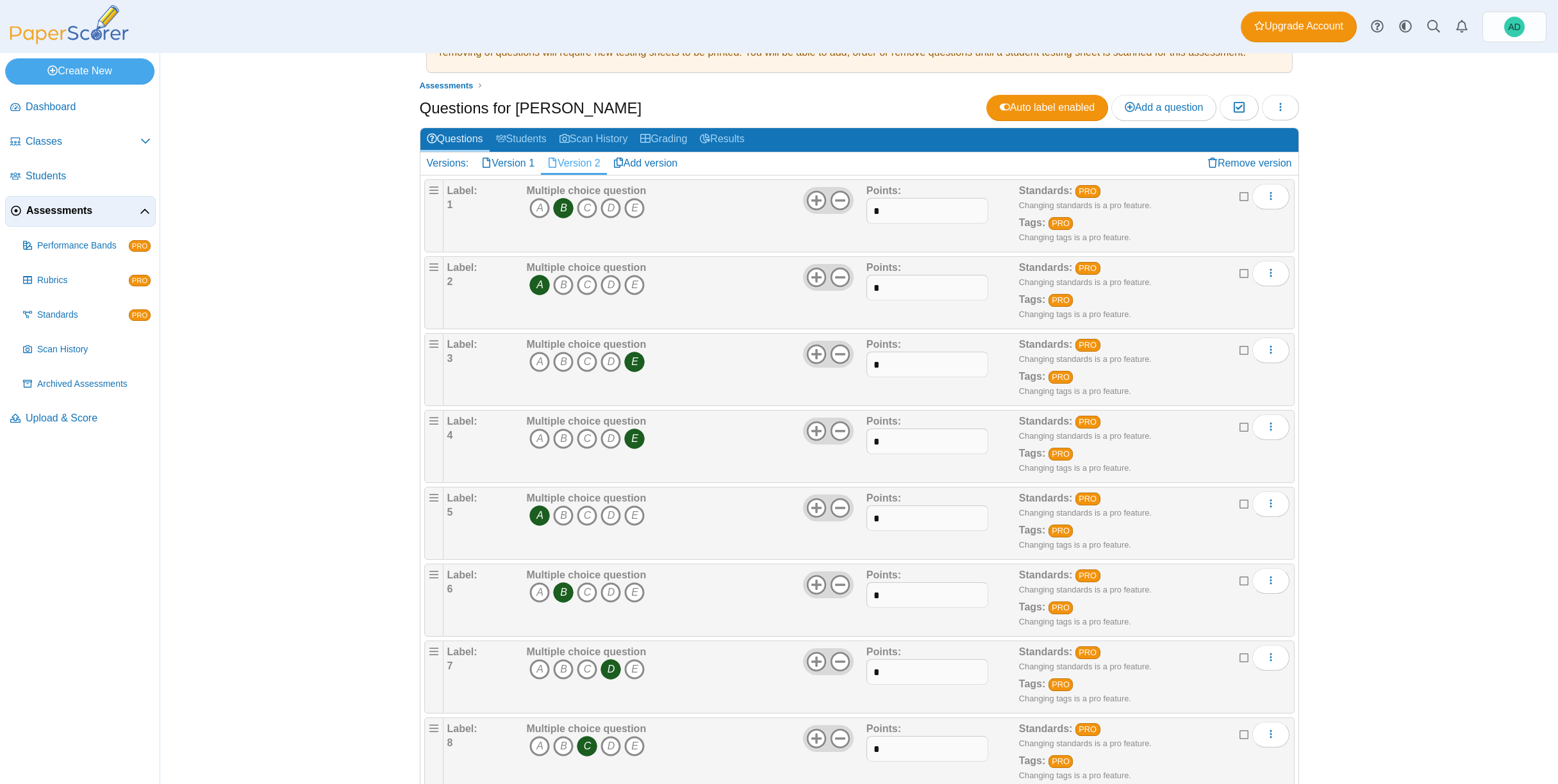
scroll to position [0, 0]
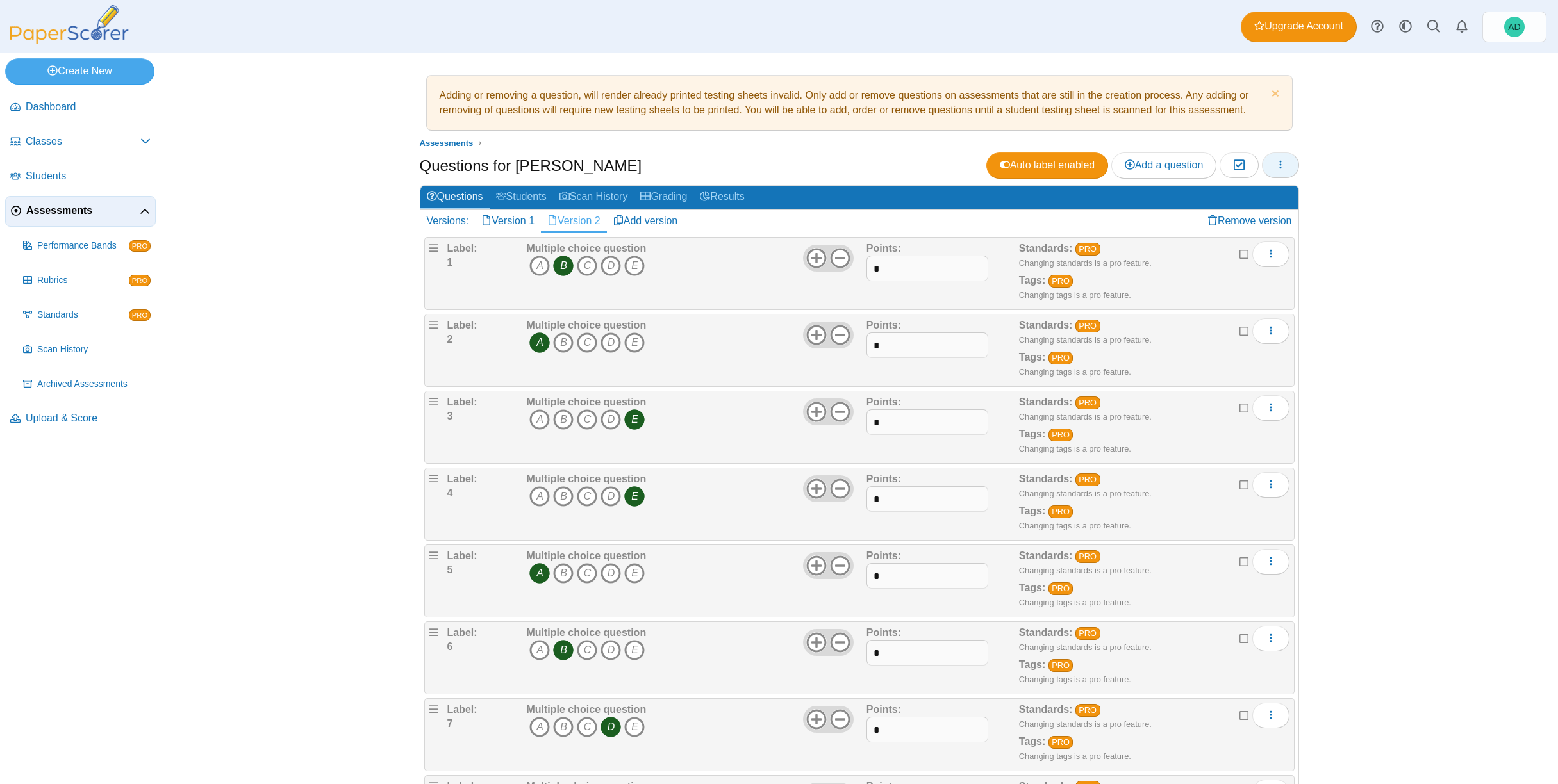
click at [1278, 163] on icon "button" at bounding box center [1280, 164] width 10 height 10
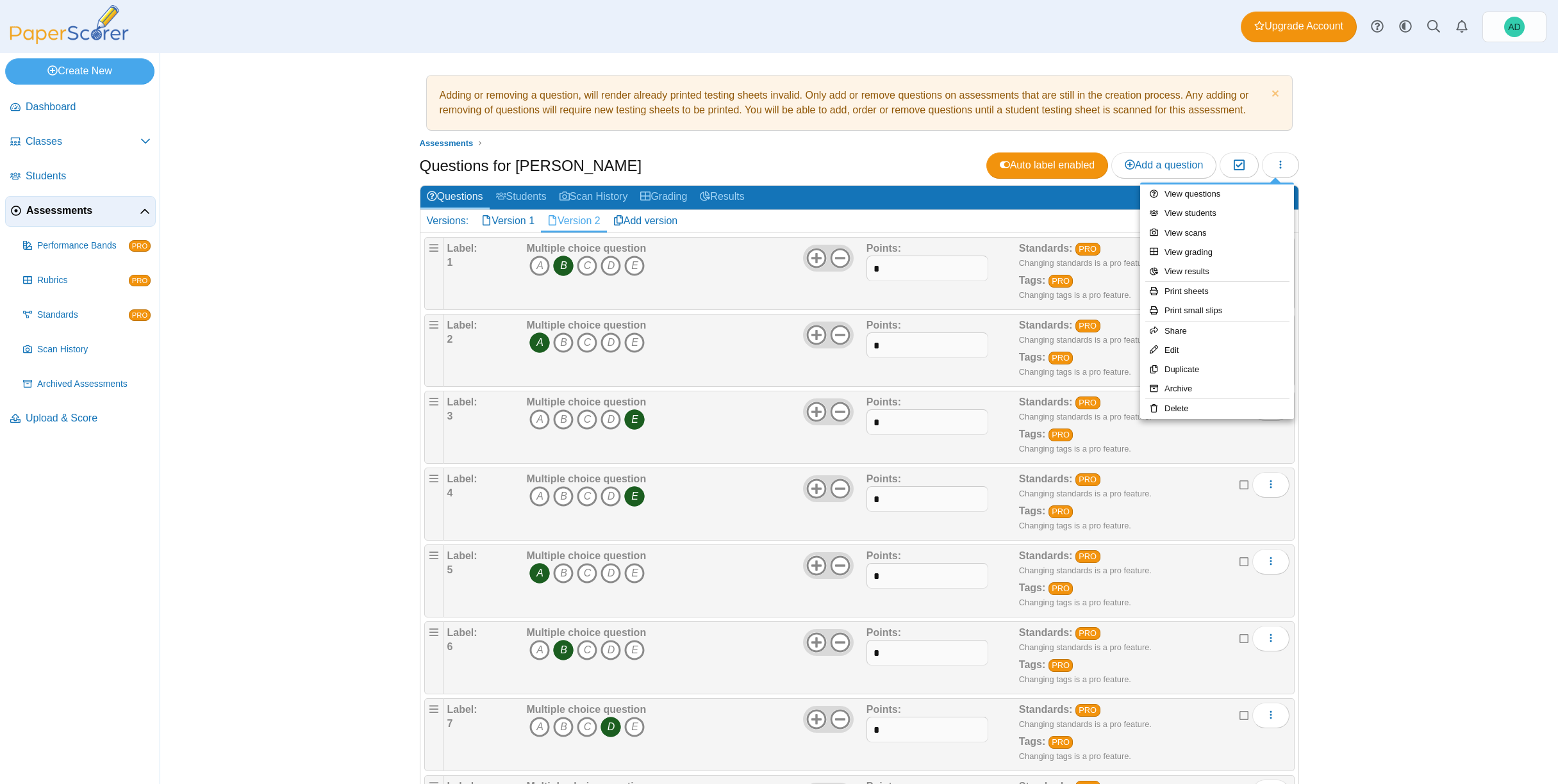
click at [61, 216] on span "Assessments" at bounding box center [83, 210] width 113 height 14
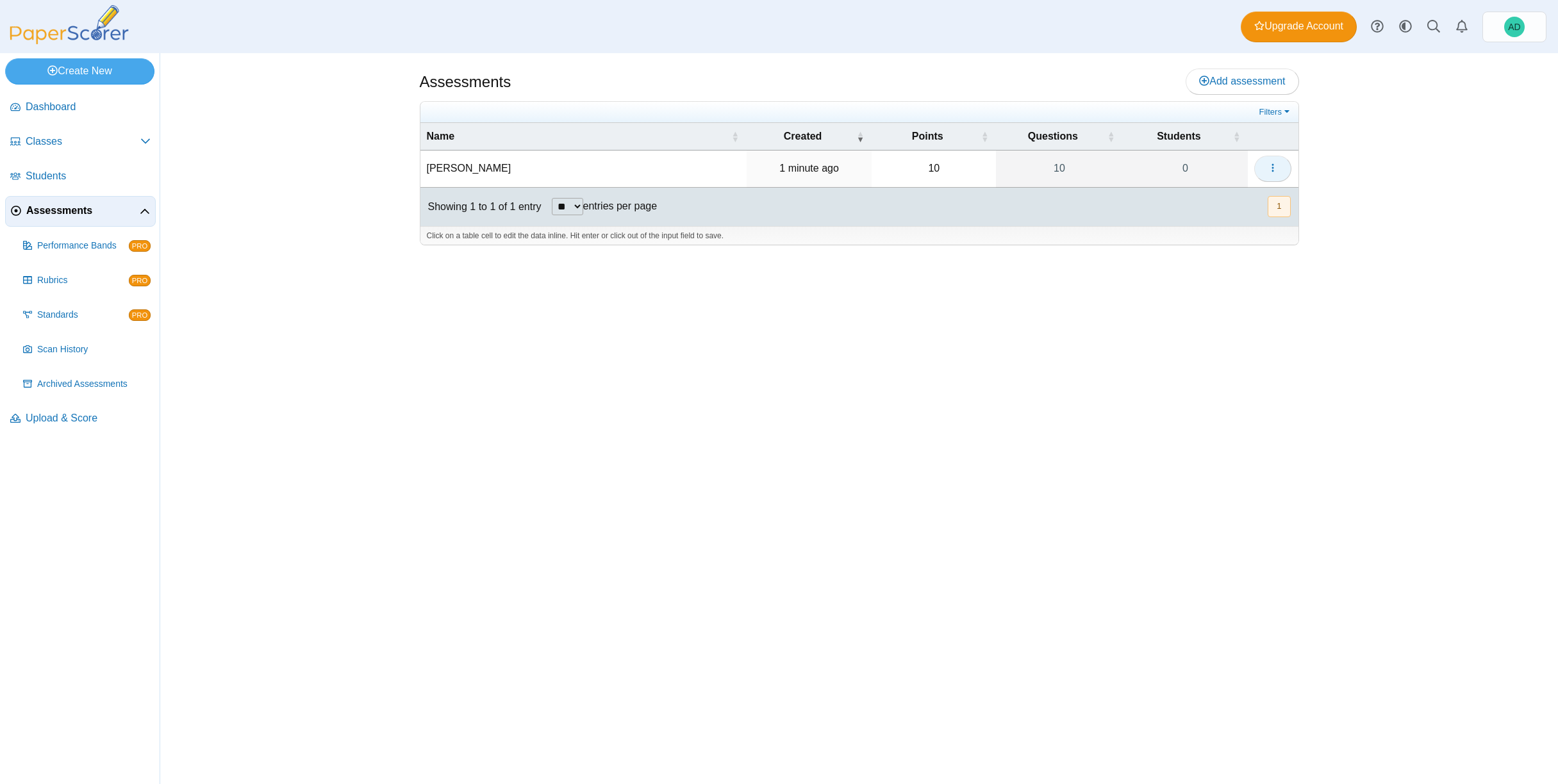
click at [1276, 167] on icon "button" at bounding box center [1273, 167] width 10 height 10
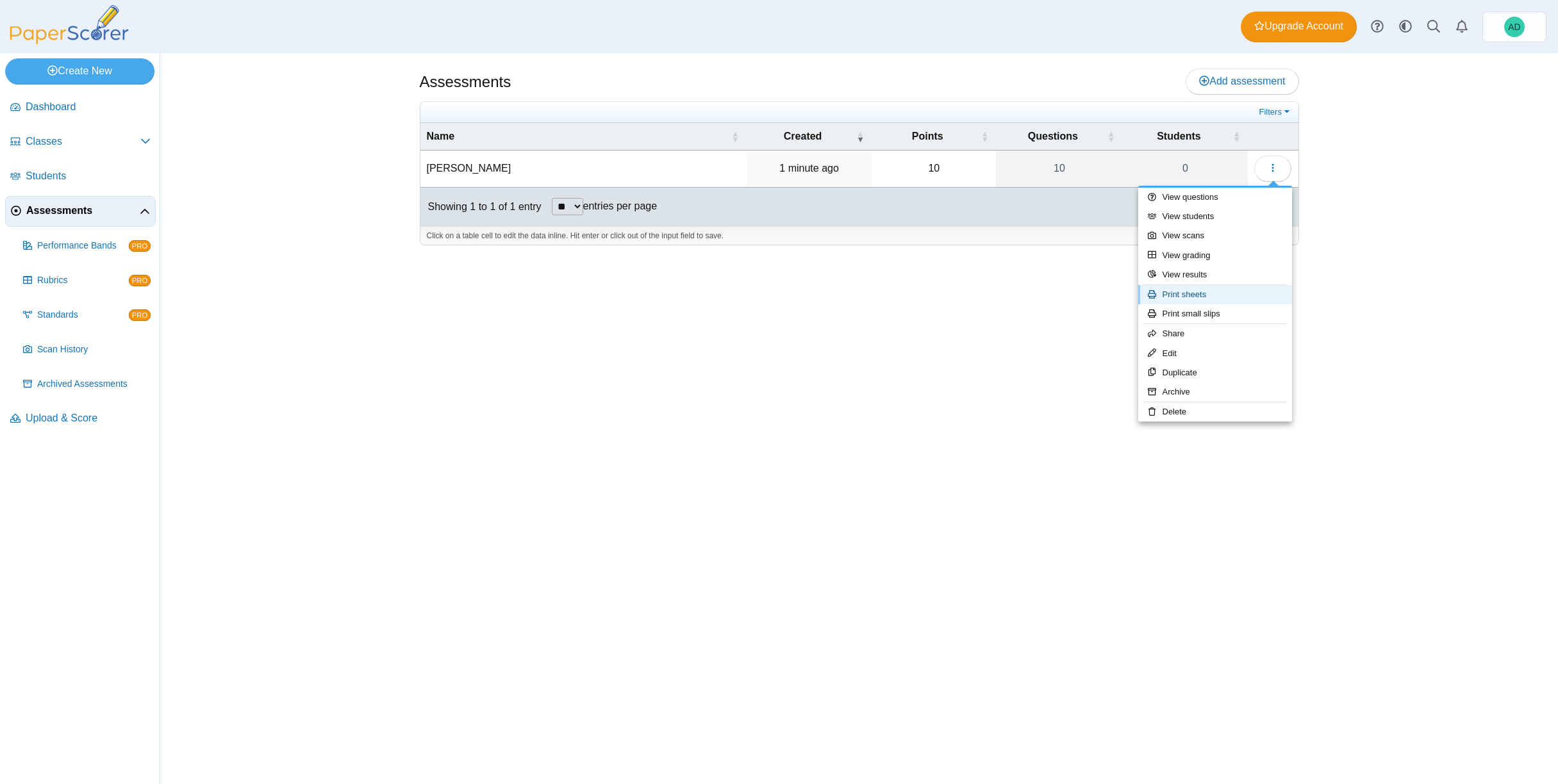
click at [1202, 297] on link "Print sheets" at bounding box center [1215, 295] width 154 height 19
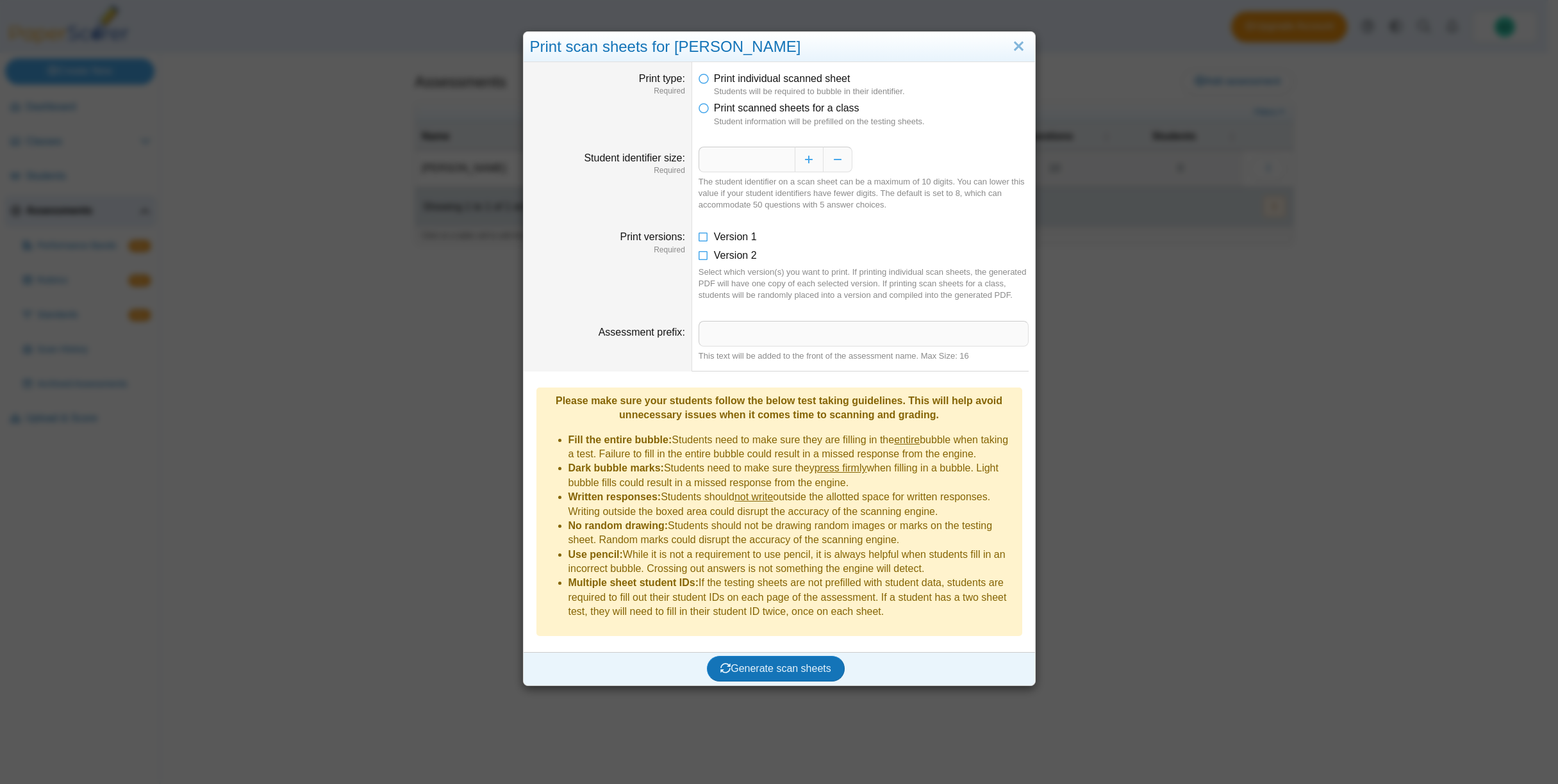
drag, startPoint x: 698, startPoint y: 237, endPoint x: 698, endPoint y: 261, distance: 24.0
click at [698, 238] on icon at bounding box center [703, 234] width 10 height 9
click at [701, 257] on icon at bounding box center [703, 252] width 10 height 9
click at [780, 663] on span "Generate scan sheets" at bounding box center [776, 668] width 111 height 11
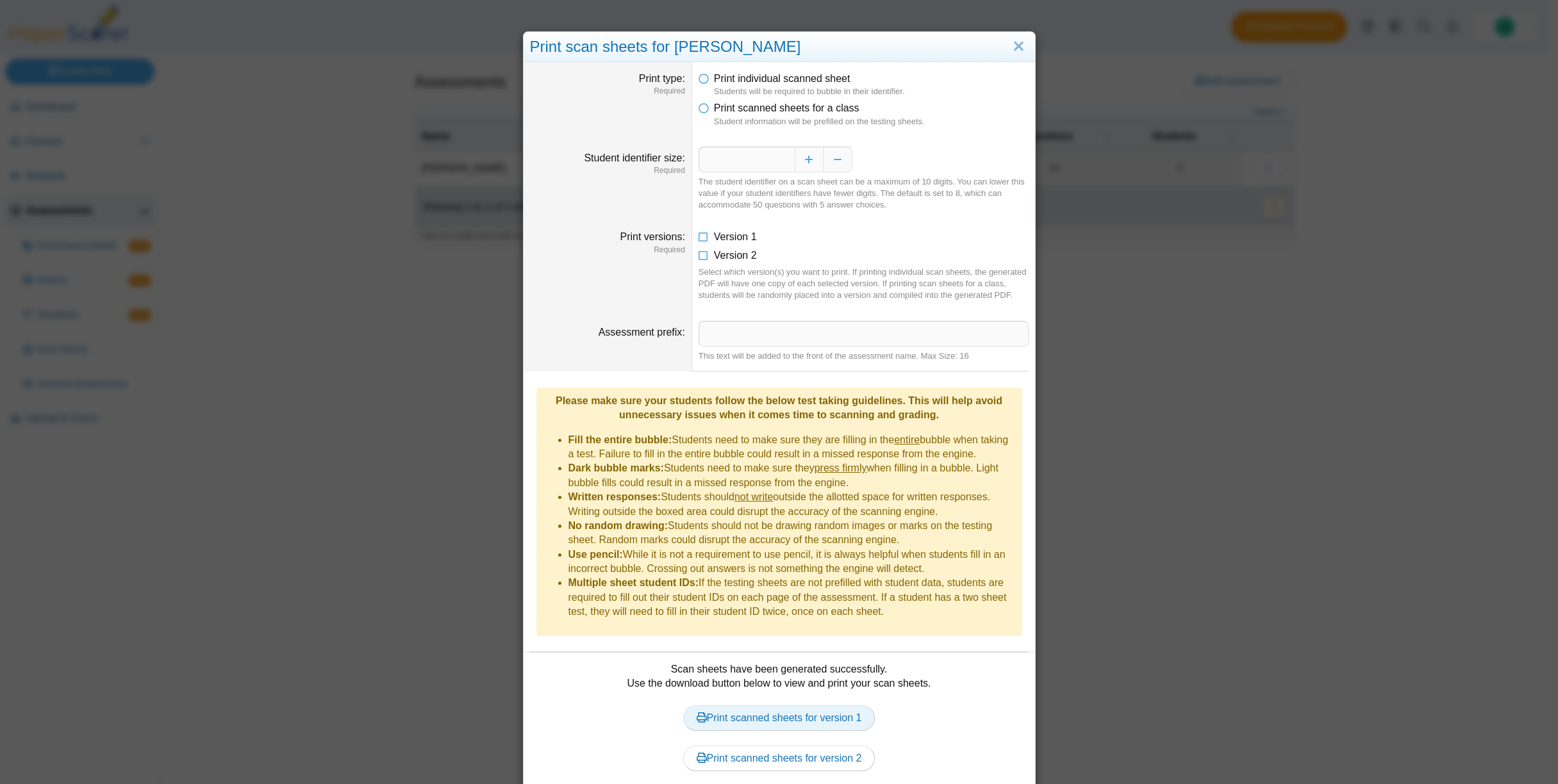
click at [805, 711] on link "Print scanned sheets for version 1" at bounding box center [780, 718] width 193 height 26
click at [781, 753] on link "Print scanned sheets for version 2" at bounding box center [780, 759] width 193 height 26
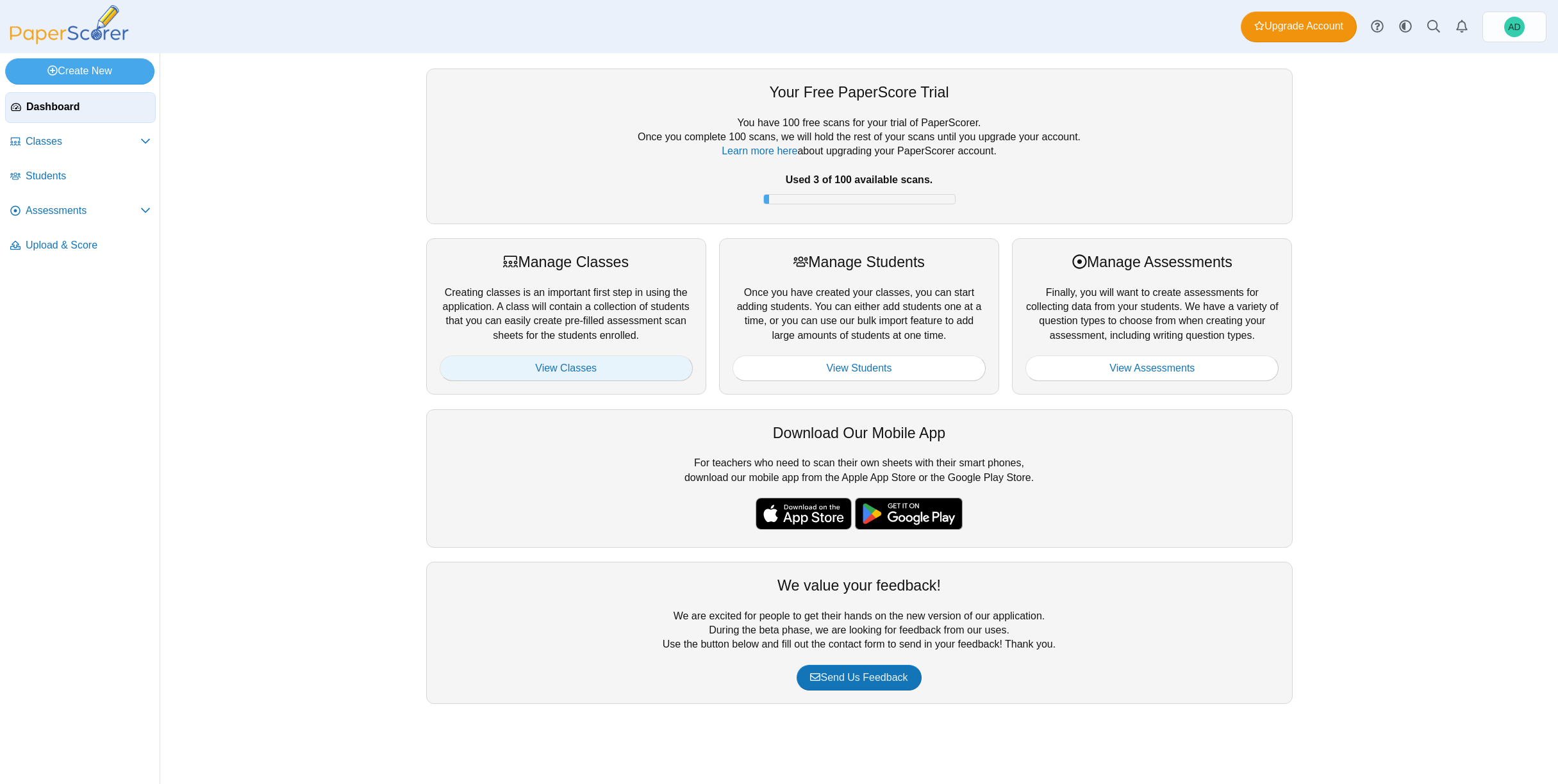
click at [565, 369] on link "View Classes" at bounding box center [566, 368] width 253 height 26
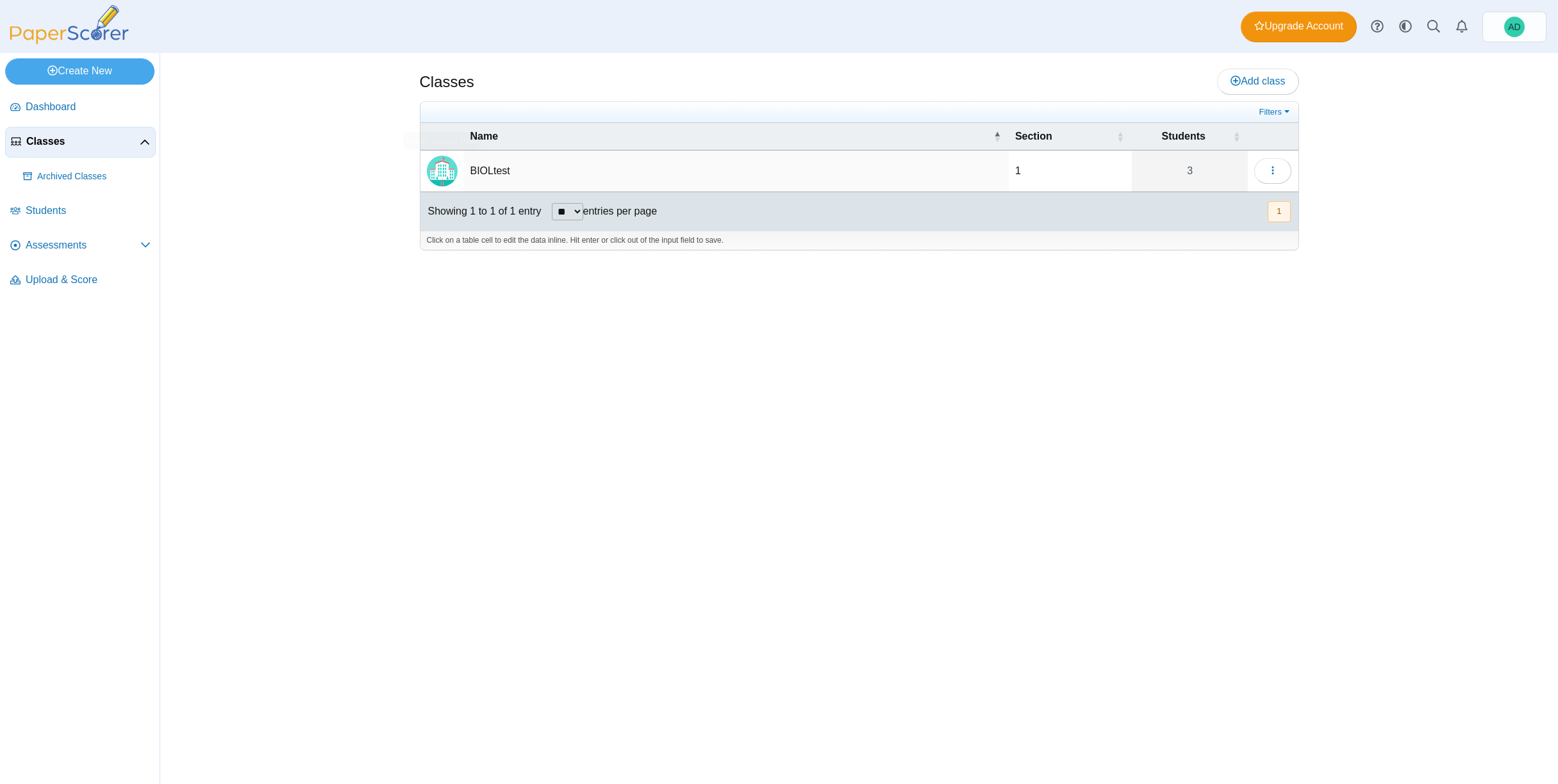
click at [455, 173] on img "Locally created class" at bounding box center [442, 171] width 31 height 31
click at [505, 169] on td "BIOLtest" at bounding box center [737, 171] width 545 height 42
click at [1271, 166] on icon "button" at bounding box center [1273, 170] width 10 height 10
click at [1135, 408] on div "Classes Add class Filters 1 3" at bounding box center [860, 418] width 961 height 731
click at [51, 245] on span "Assessments" at bounding box center [83, 245] width 115 height 14
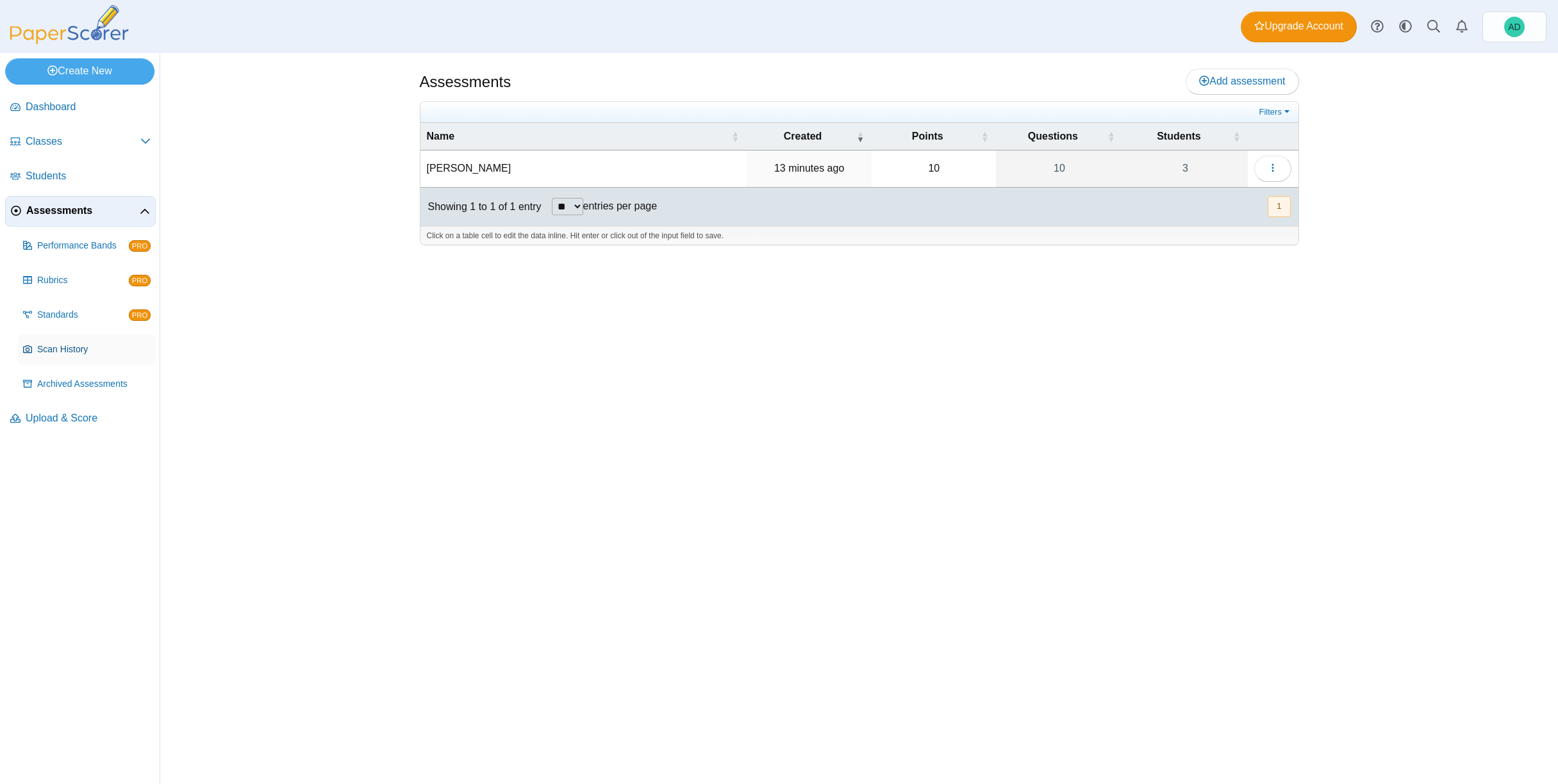
click at [57, 349] on span "Scan History" at bounding box center [94, 349] width 113 height 13
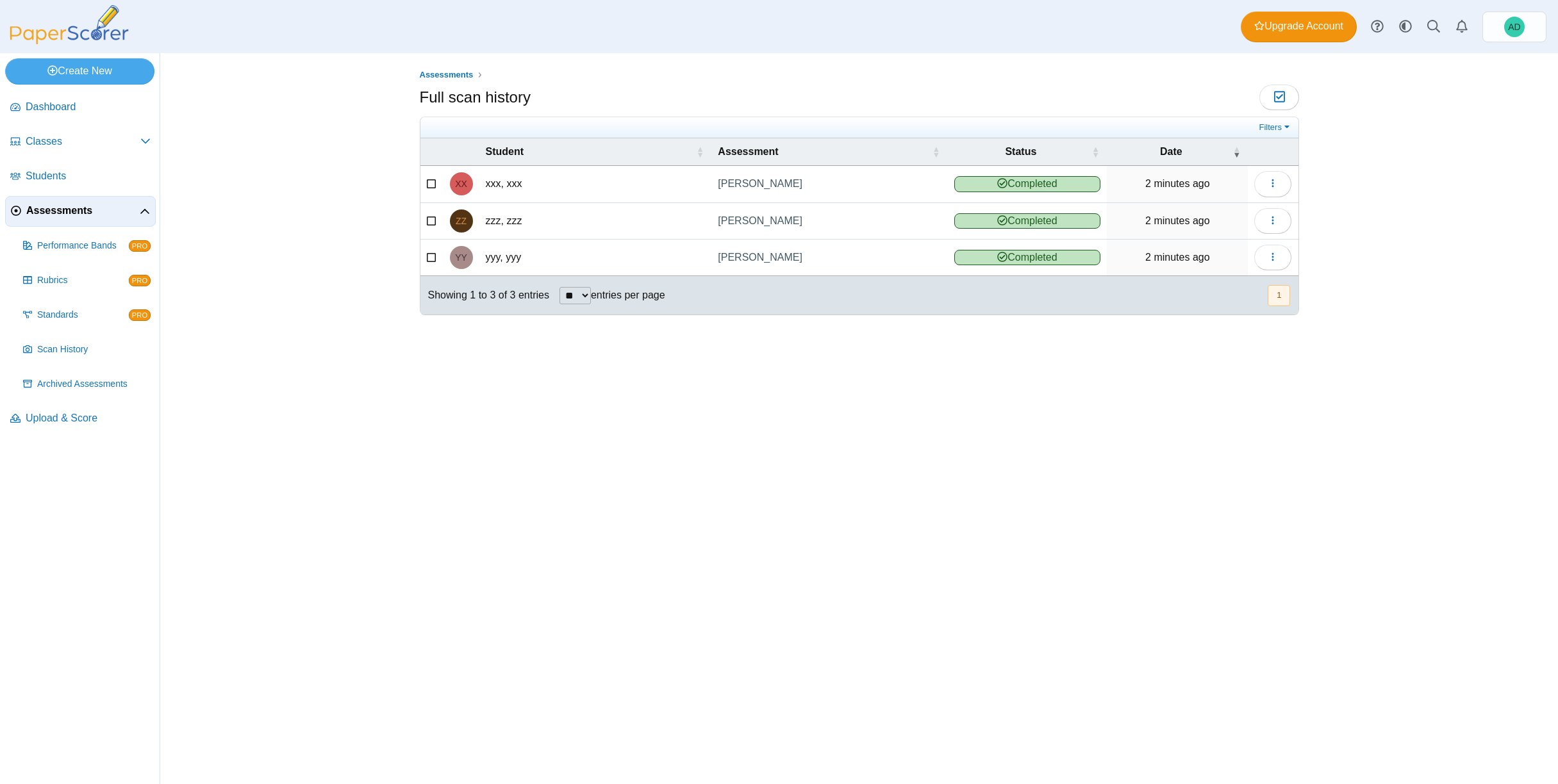
click at [89, 212] on span "Assessments" at bounding box center [83, 210] width 113 height 14
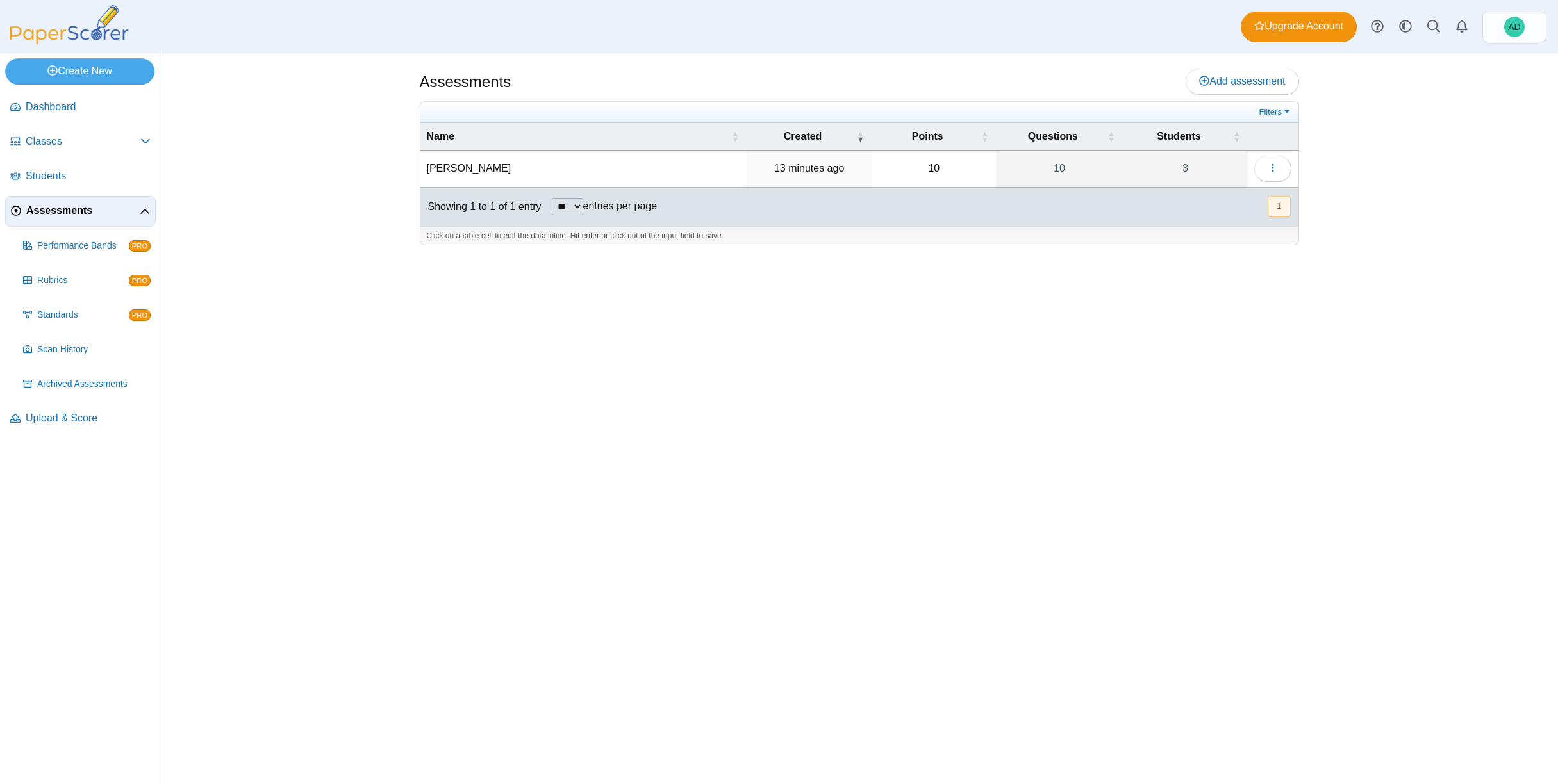
click at [81, 212] on span "Assessments" at bounding box center [83, 210] width 113 height 14
click at [149, 209] on icon at bounding box center [145, 212] width 10 height 10
click at [149, 209] on use at bounding box center [145, 211] width 9 height 5
click at [1279, 164] on button "button" at bounding box center [1273, 169] width 37 height 26
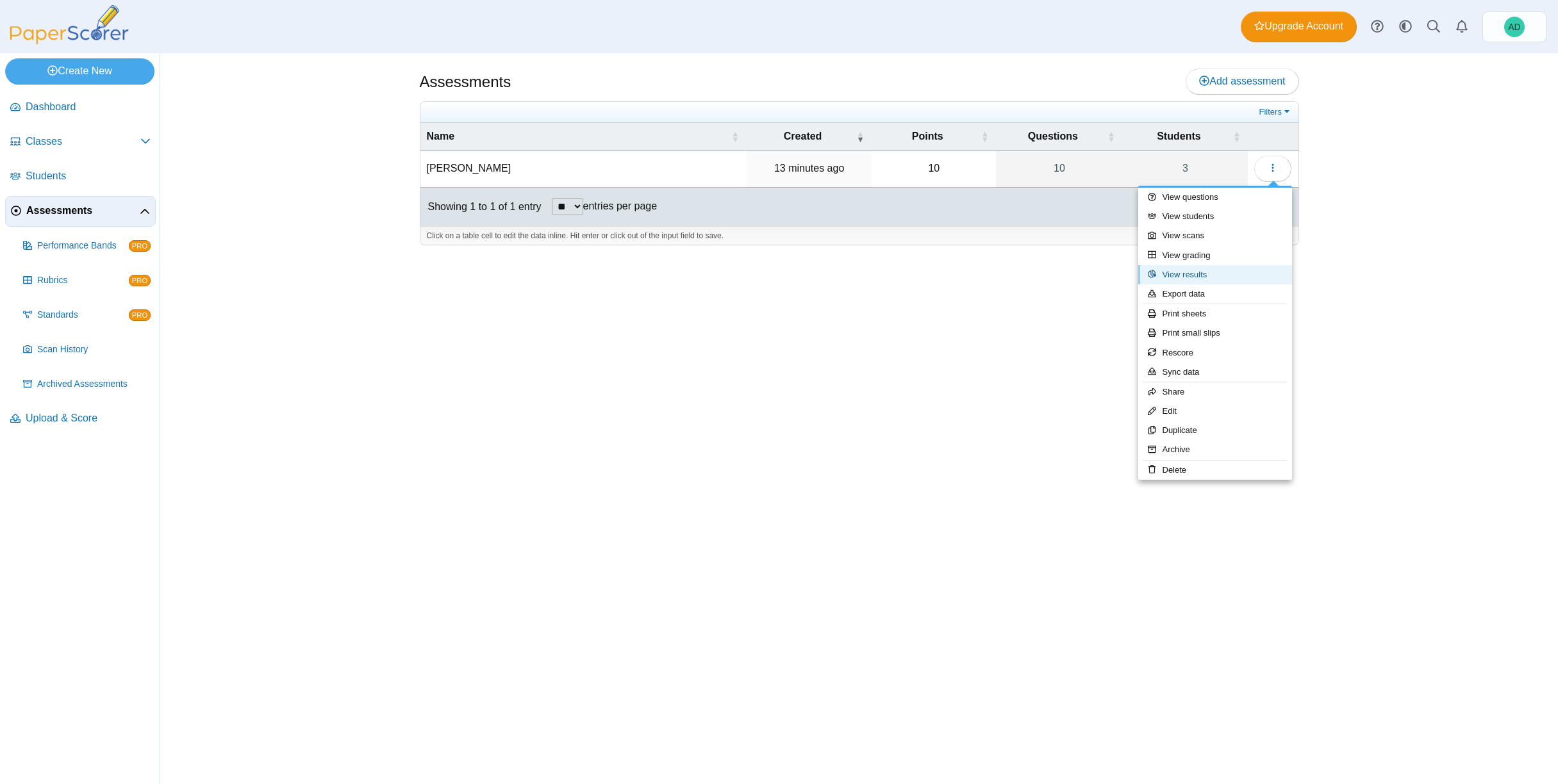
click at [1193, 275] on link "View results" at bounding box center [1215, 275] width 154 height 19
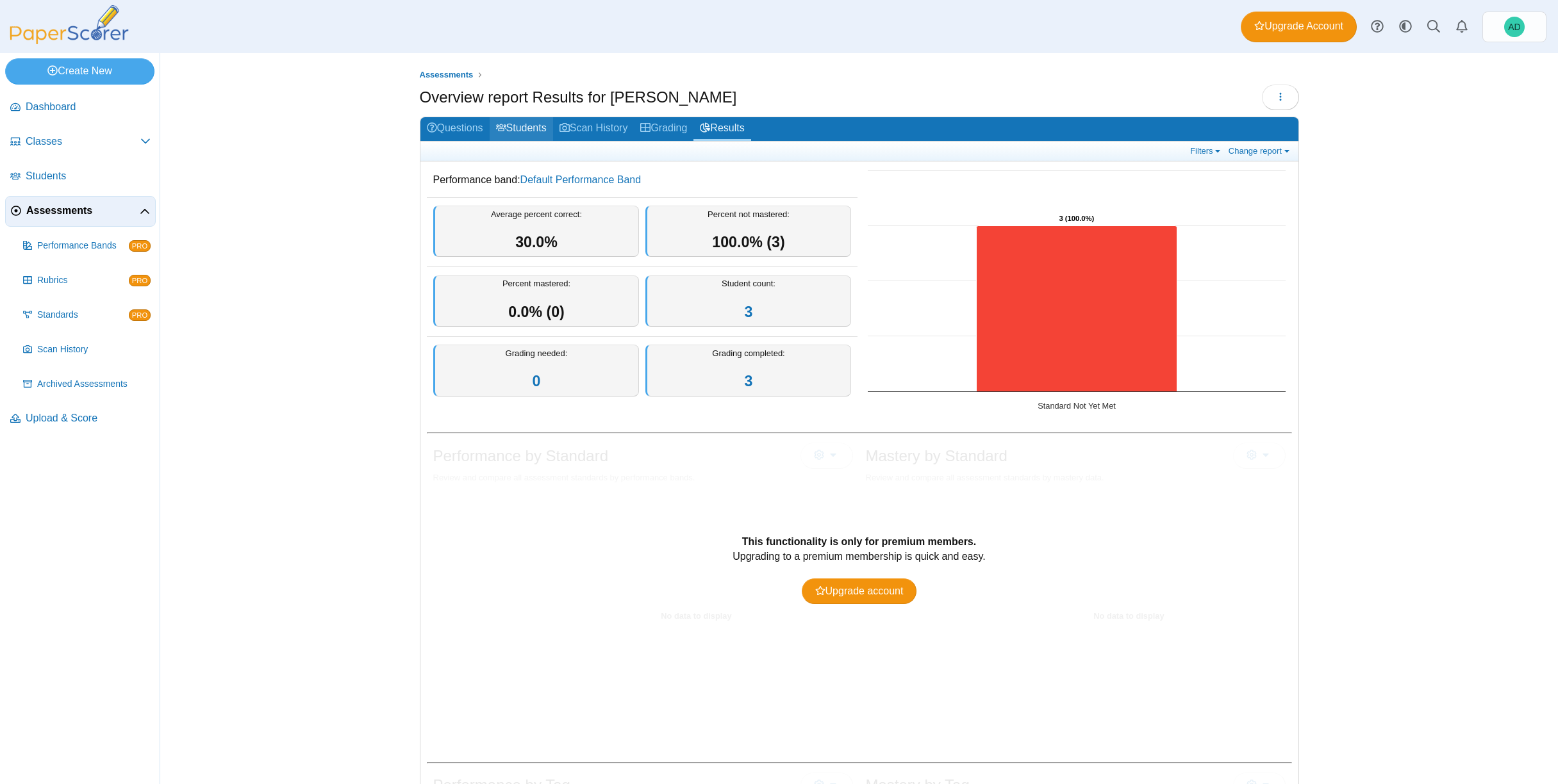
scroll to position [2, 0]
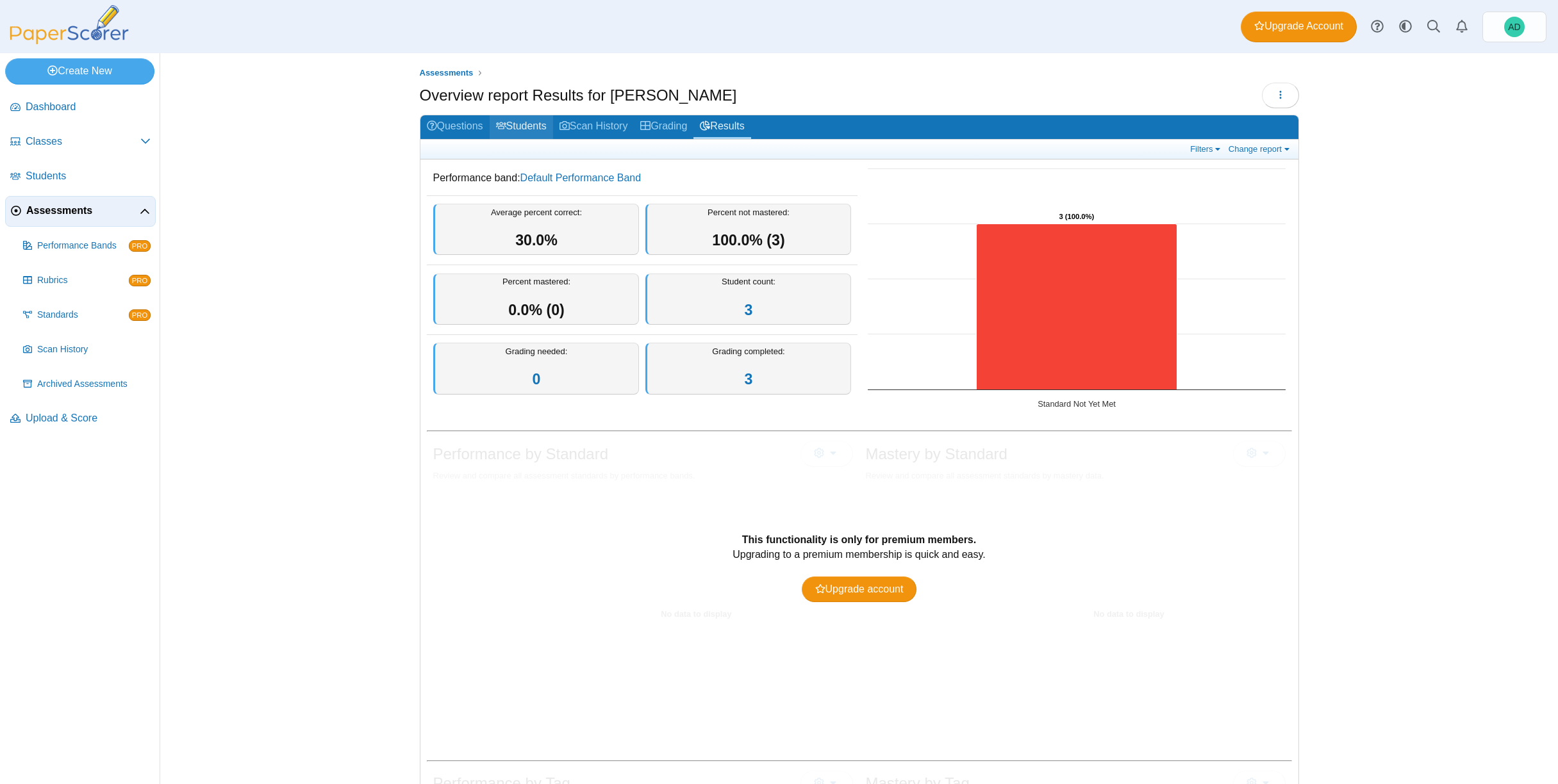
click at [524, 127] on link "Students" at bounding box center [521, 127] width 63 height 24
